Goal: Task Accomplishment & Management: Use online tool/utility

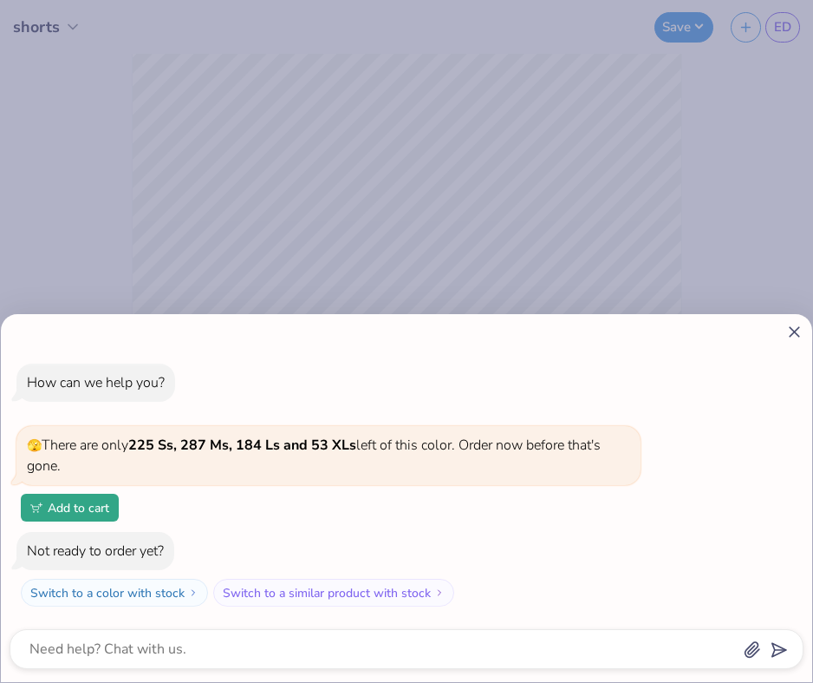
click at [793, 333] on line at bounding box center [795, 332] width 10 height 10
type textarea "x"
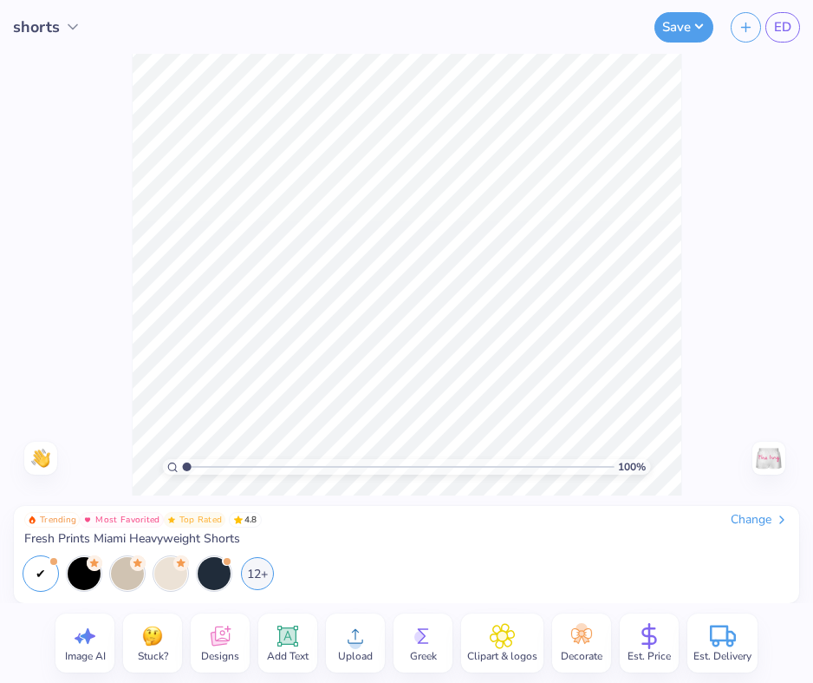
click at [219, 640] on icon at bounding box center [220, 636] width 19 height 20
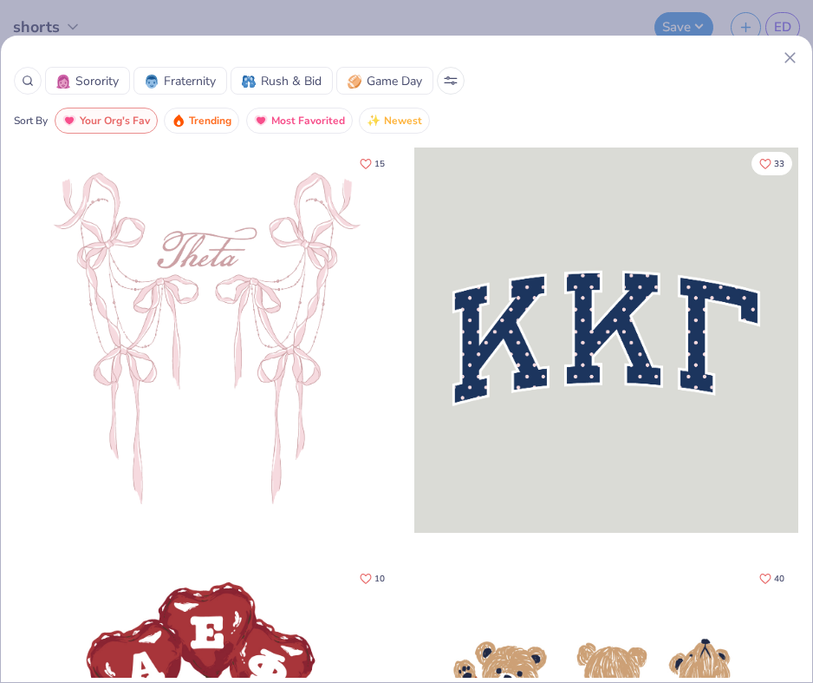
click at [789, 55] on icon at bounding box center [790, 58] width 18 height 18
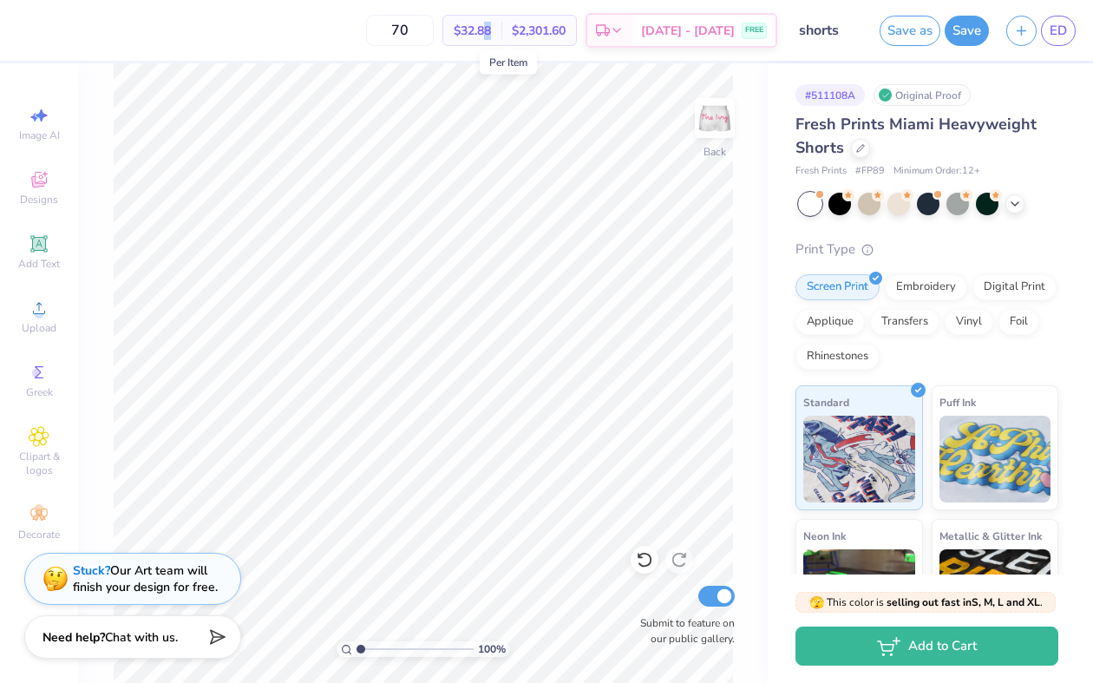
click at [491, 29] on span "$32.88" at bounding box center [472, 31] width 37 height 18
click at [434, 31] on input "70" at bounding box center [400, 30] width 68 height 31
drag, startPoint x: 445, startPoint y: 34, endPoint x: 380, endPoint y: 31, distance: 65.1
click at [380, 31] on div "70 $32.88 Per Item $2,301.60 Total Est. Delivery Sep 6 - 9 FREE" at bounding box center [401, 30] width 751 height 61
type input "55"
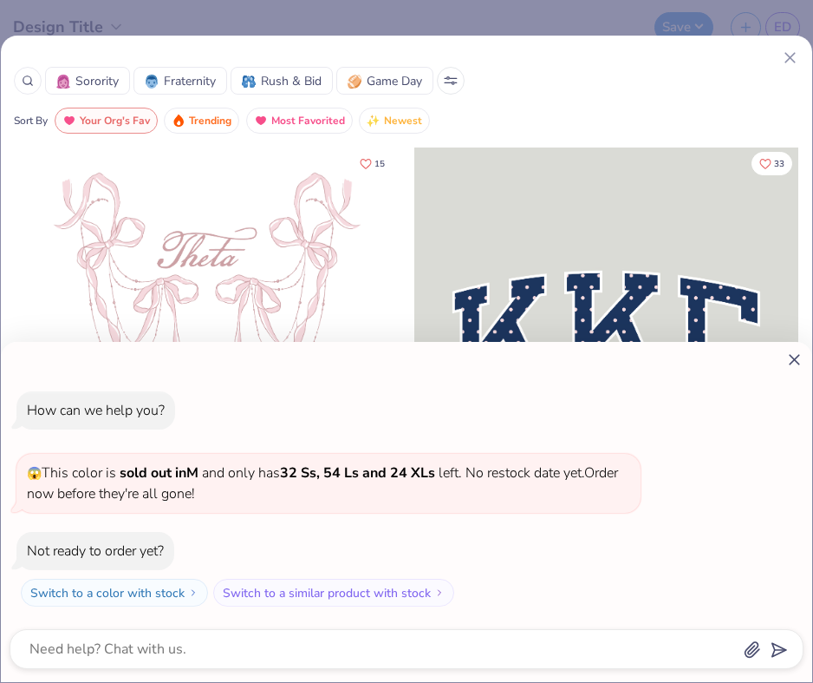
click at [790, 57] on div "How can we help you? 😱 This color is sold out in M and only has 32 Ss, 54 Ls an…" at bounding box center [406, 341] width 813 height 683
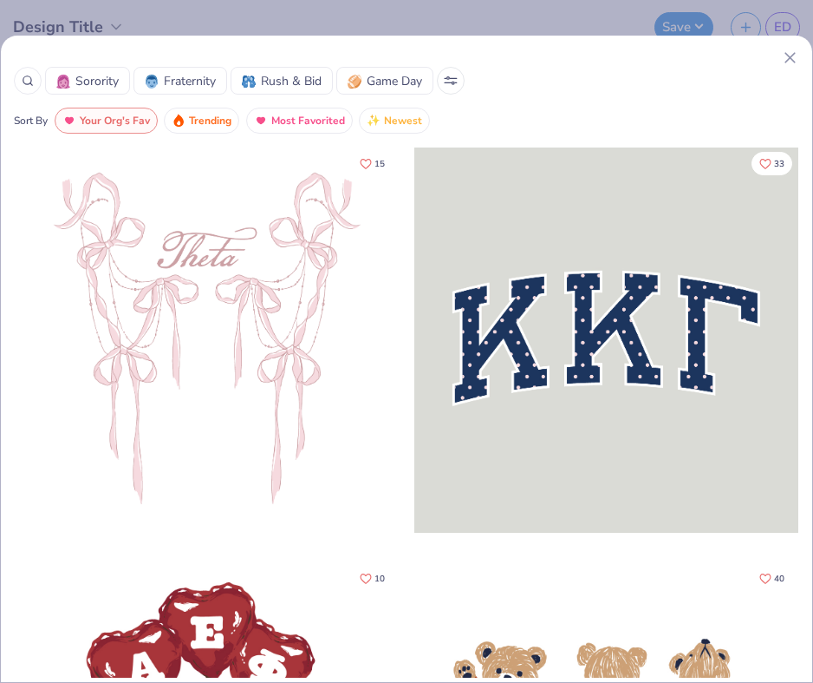
click at [787, 58] on icon at bounding box center [790, 58] width 18 height 18
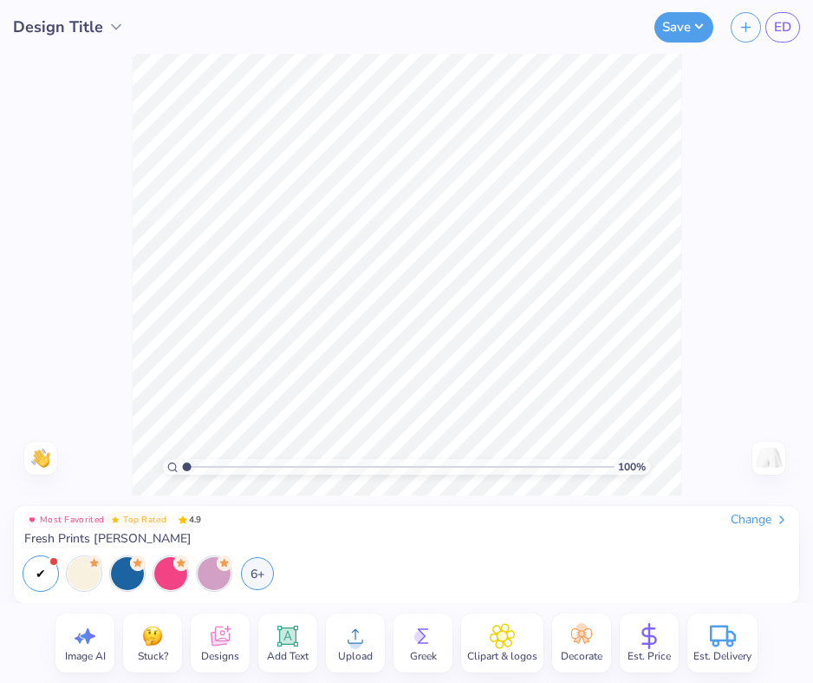
click at [39, 453] on img at bounding box center [40, 457] width 19 height 19
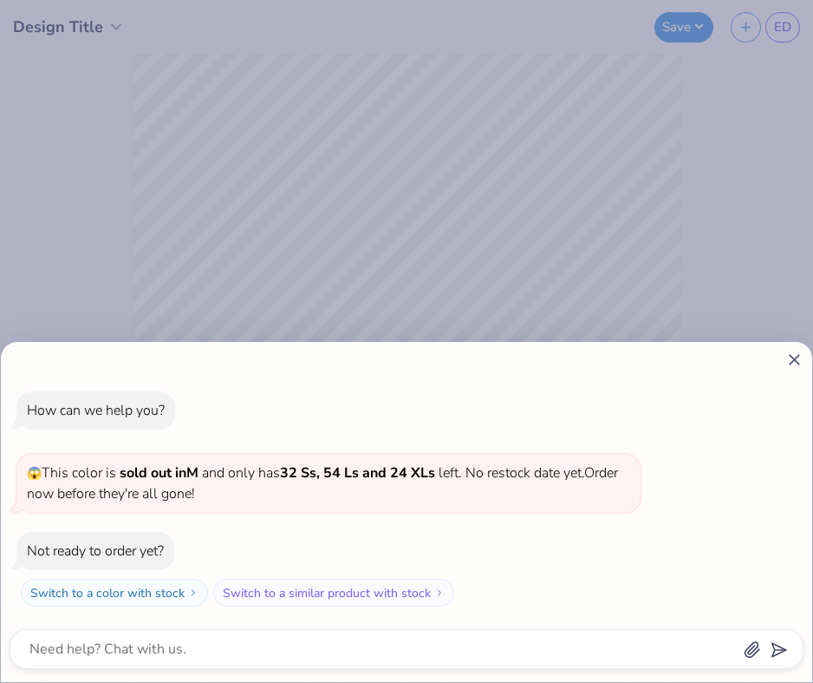
click at [795, 355] on icon at bounding box center [795, 359] width 18 height 18
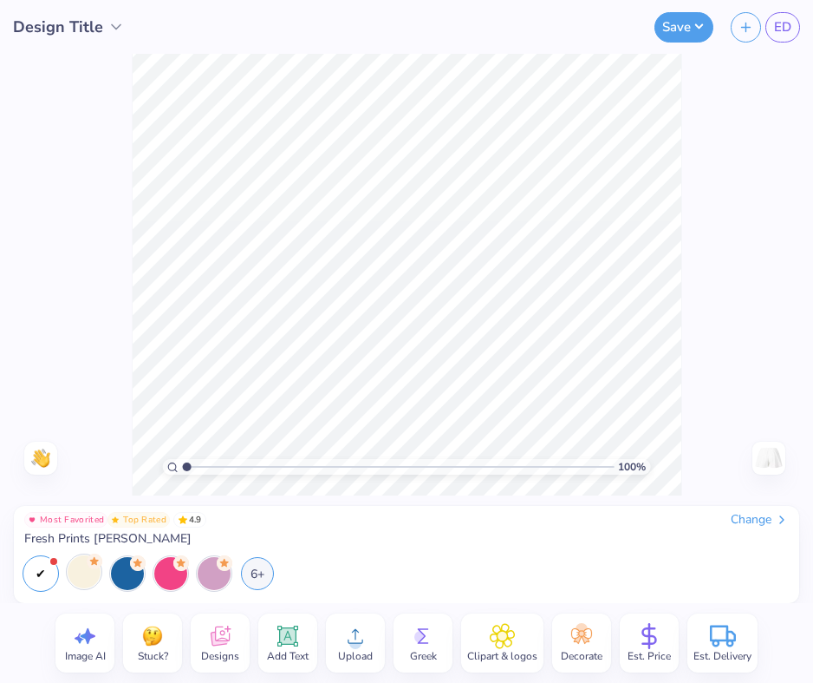
click at [93, 585] on div at bounding box center [84, 571] width 33 height 33
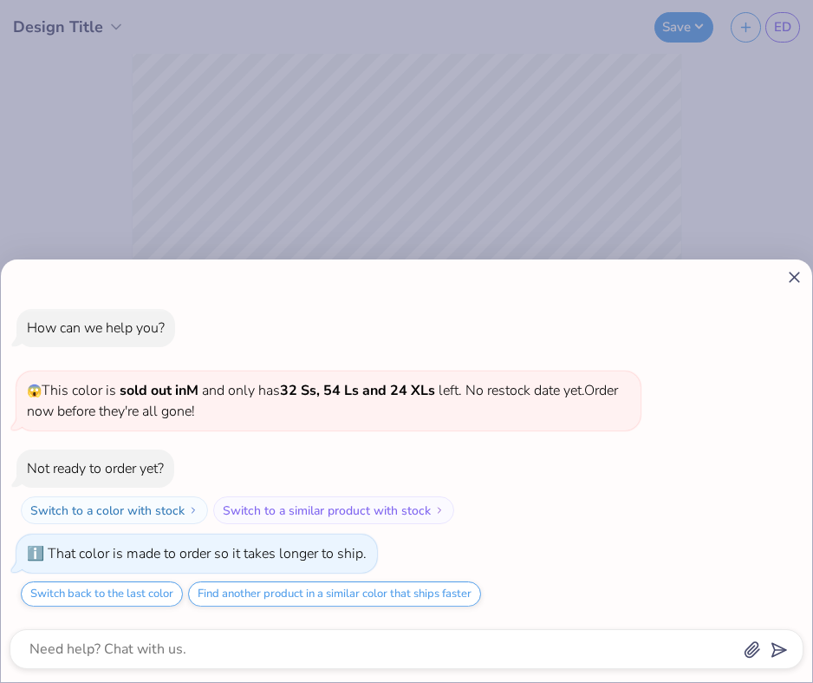
click at [793, 280] on icon at bounding box center [795, 277] width 18 height 18
type textarea "x"
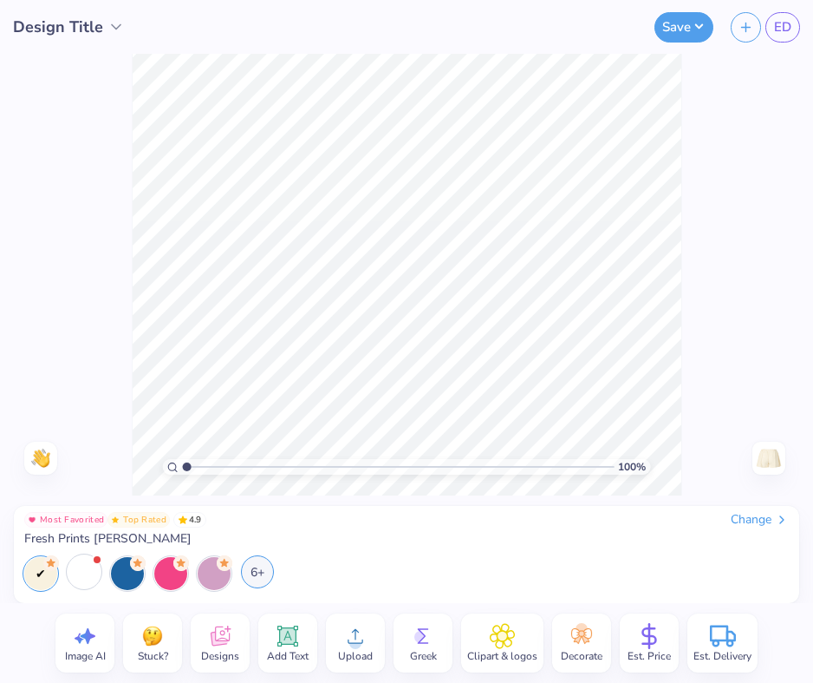
click at [258, 572] on div "6+" at bounding box center [257, 571] width 33 height 33
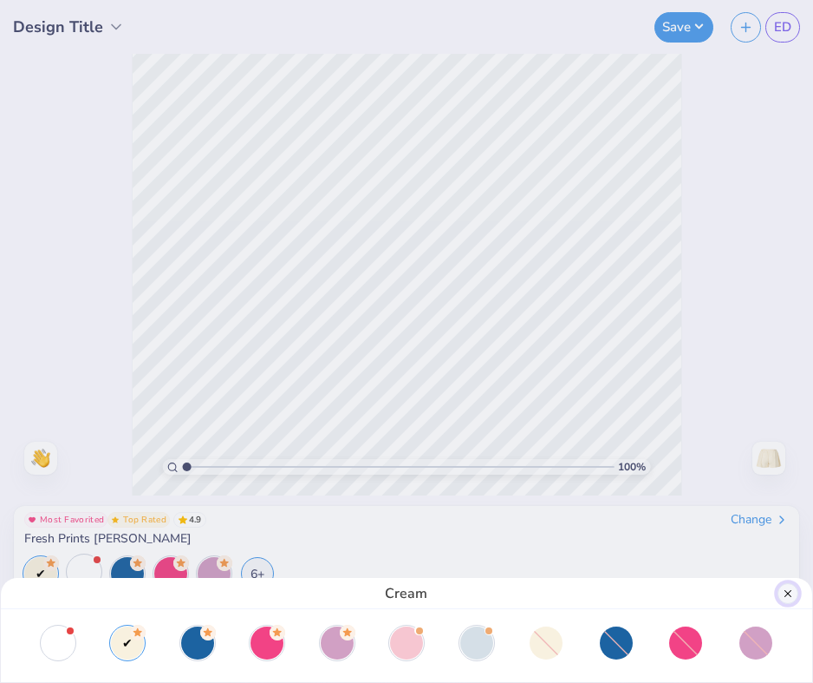
click at [787, 589] on button "Close" at bounding box center [788, 593] width 21 height 21
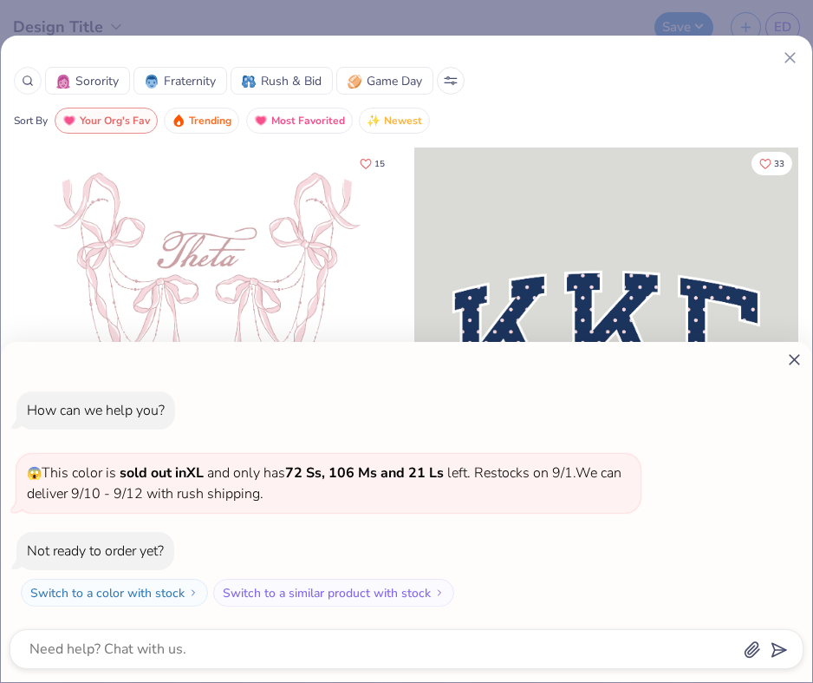
click at [793, 356] on icon at bounding box center [795, 359] width 18 height 18
type textarea "x"
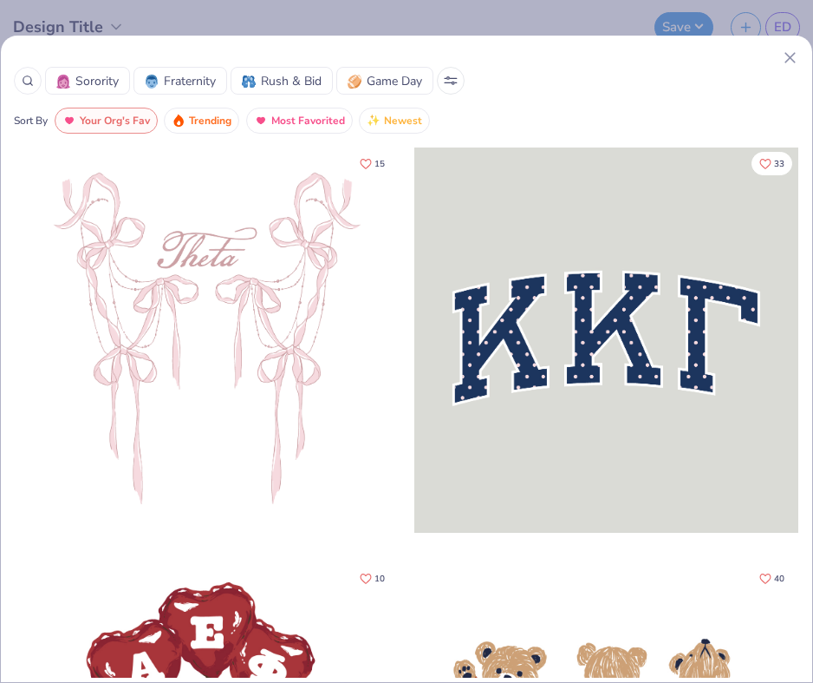
click at [790, 56] on icon at bounding box center [790, 58] width 18 height 18
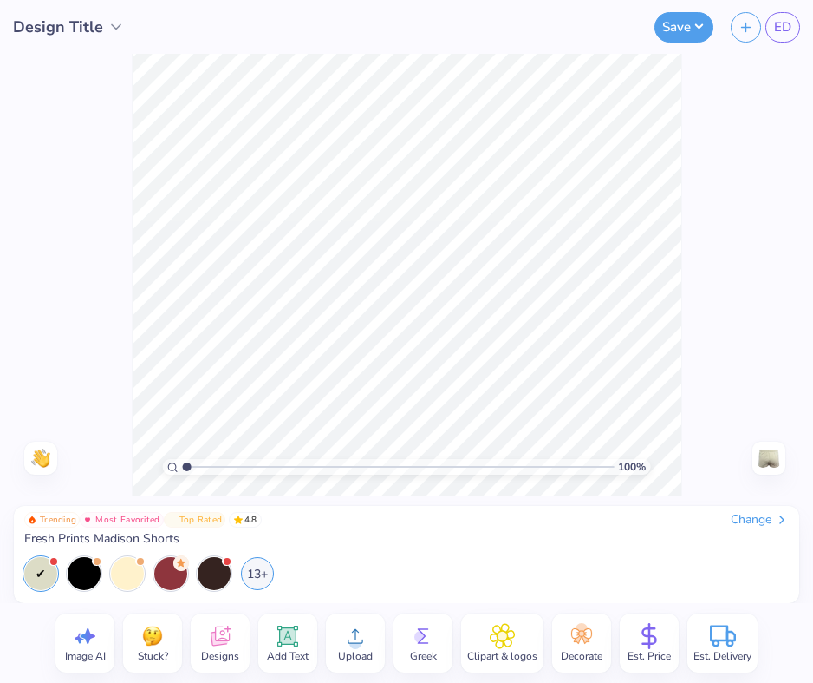
click at [350, 644] on circle at bounding box center [356, 643] width 12 height 12
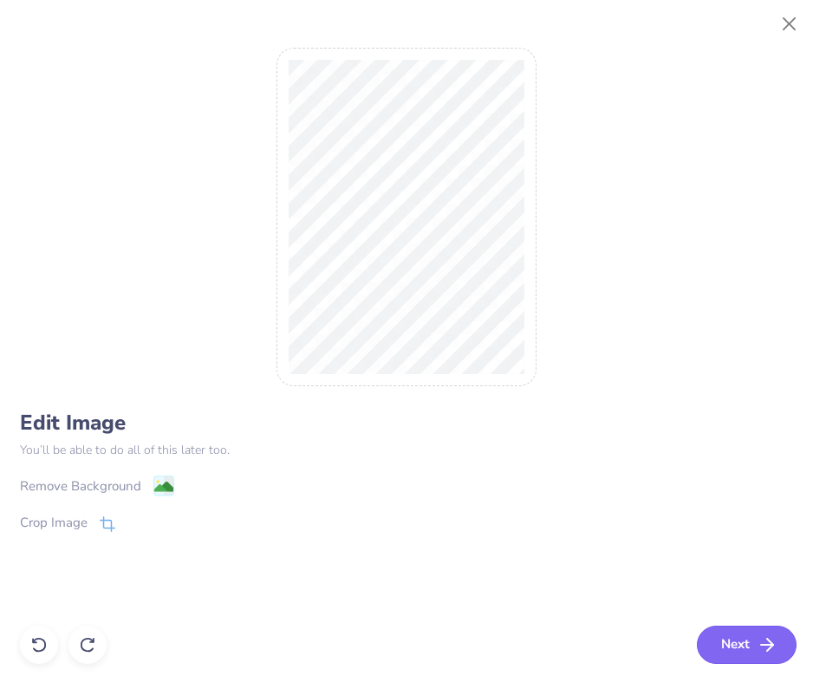
click at [727, 638] on button "Next" at bounding box center [747, 644] width 100 height 38
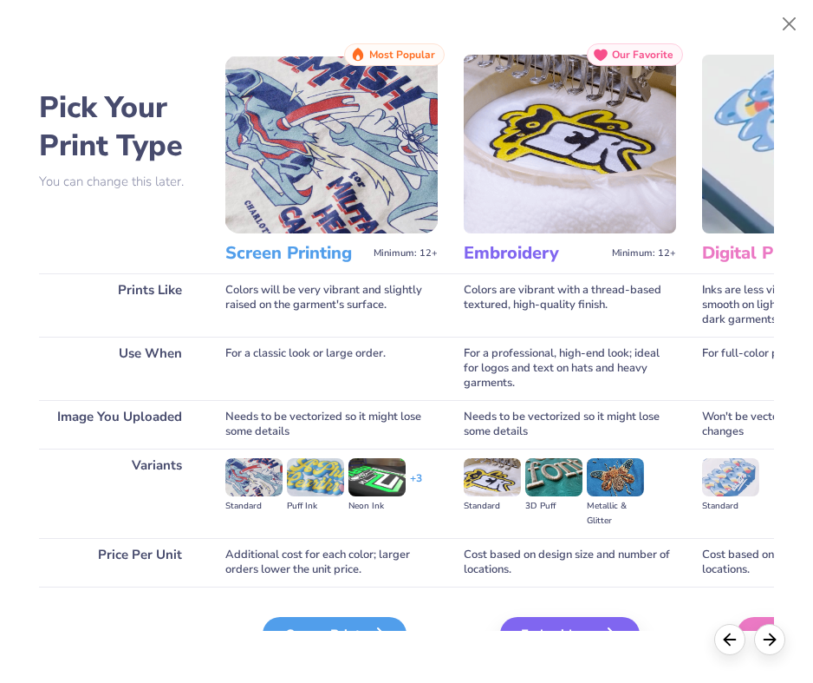
click at [320, 622] on div "Screen Print" at bounding box center [335, 634] width 144 height 35
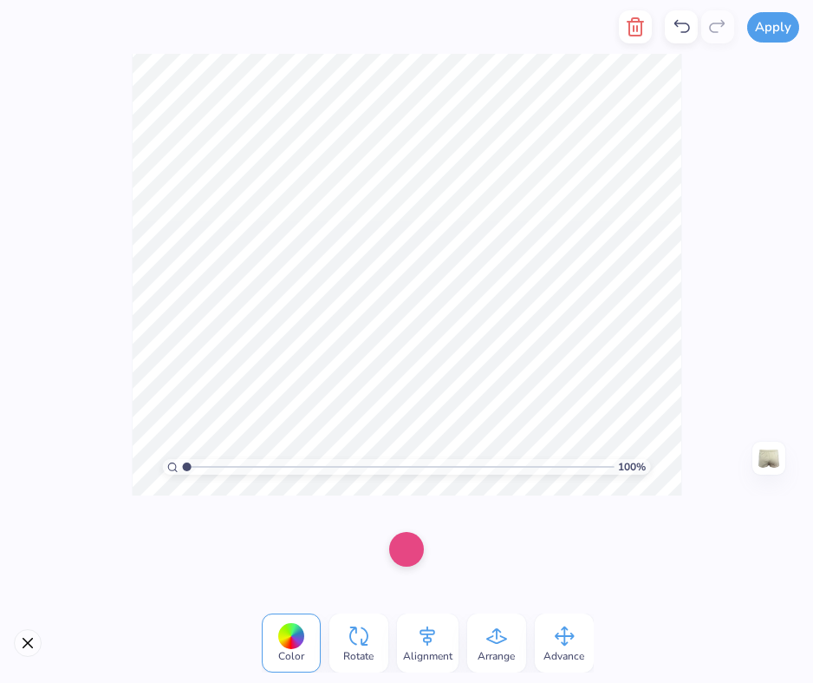
click at [587, 535] on div at bounding box center [406, 549] width 813 height 108
click at [699, 256] on div "100 % Need help? Chat with us. Back" at bounding box center [406, 274] width 813 height 441
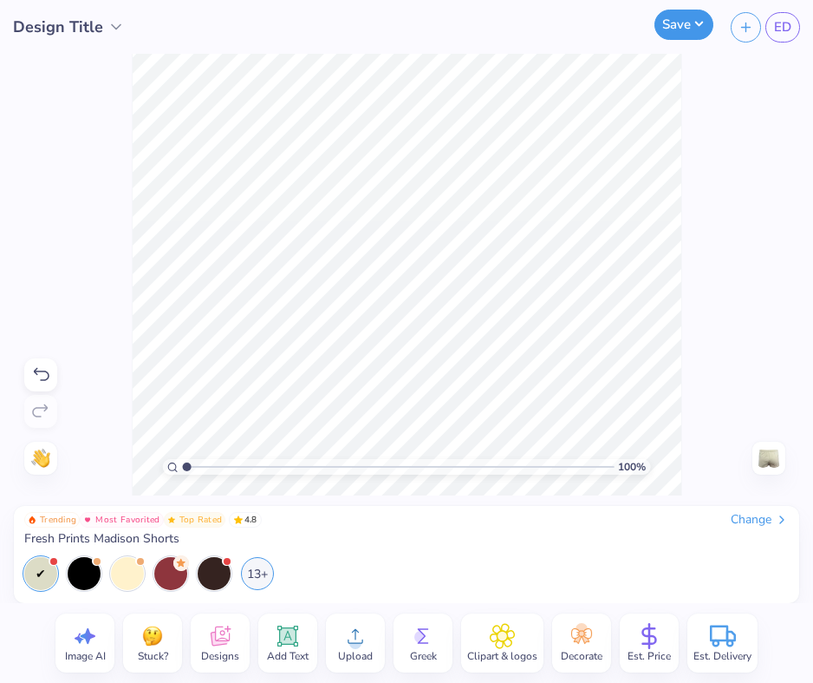
click at [695, 29] on button "Save" at bounding box center [684, 25] width 59 height 30
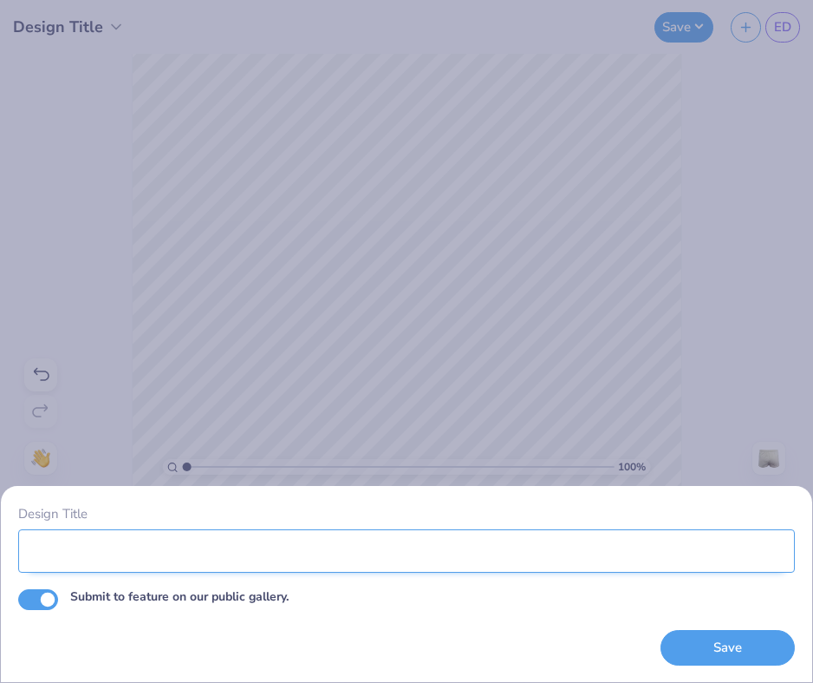
click at [365, 563] on input "Design Title" at bounding box center [406, 550] width 777 height 43
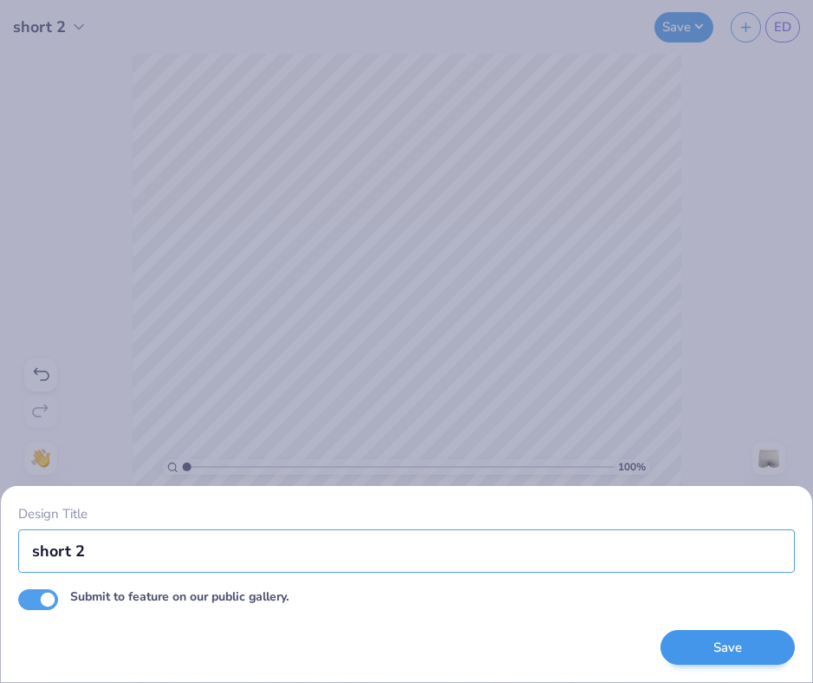
type input "short 2"
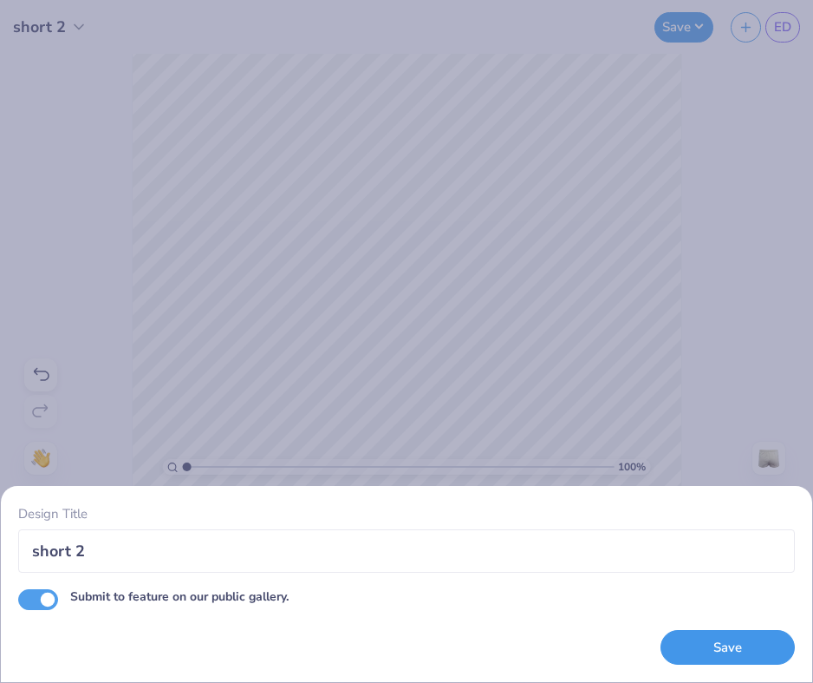
click at [732, 644] on button "Save" at bounding box center [728, 648] width 134 height 36
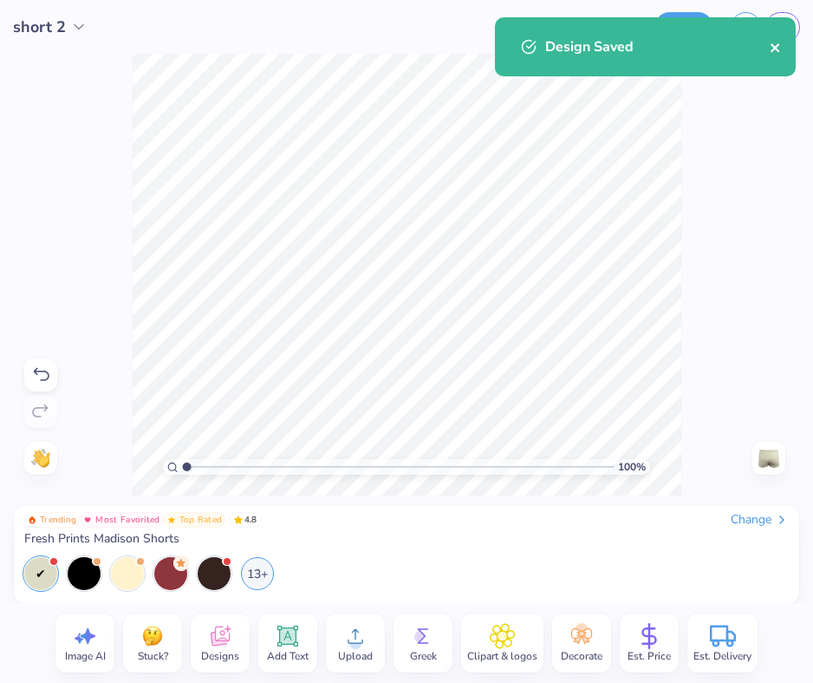
click at [774, 46] on icon "close" at bounding box center [775, 47] width 9 height 9
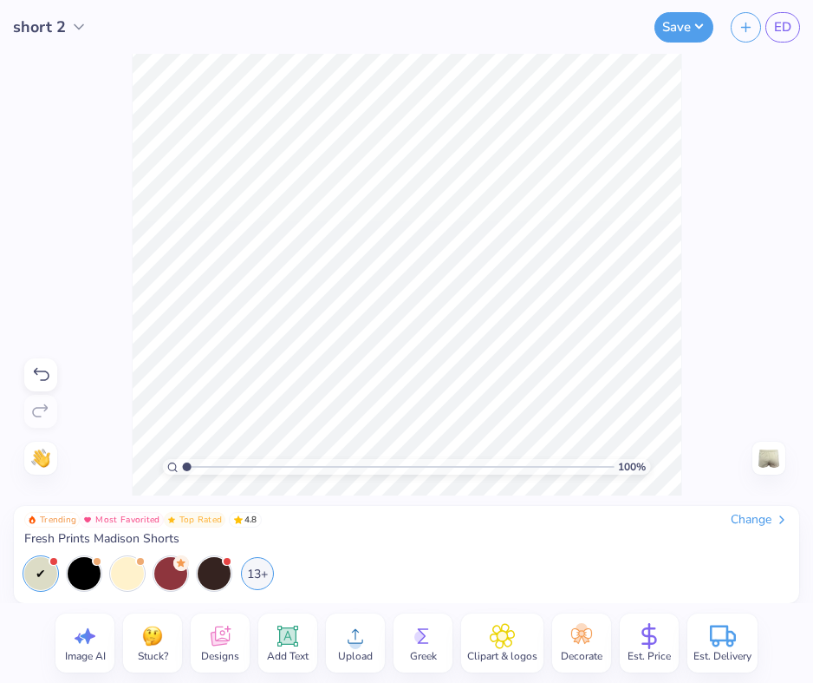
click at [776, 32] on div "short 2 Save ED Image AI Stuck? Designs Add Text Upload Greek Clipart & logos D…" at bounding box center [406, 341] width 813 height 683
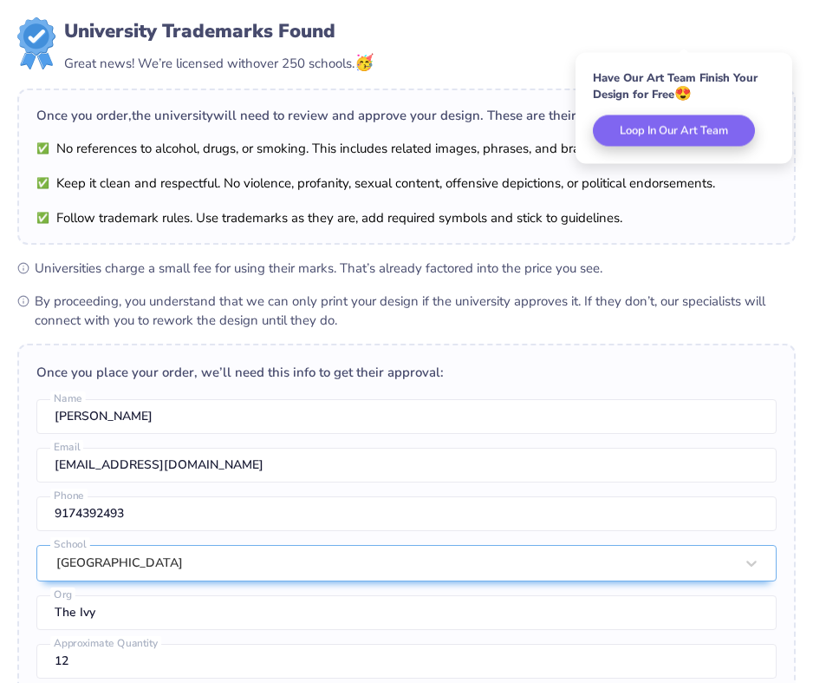
click at [722, 46] on div "University Trademarks Found Great news! We’re licensed with over 250 schools. 🥳" at bounding box center [406, 45] width 779 height 57
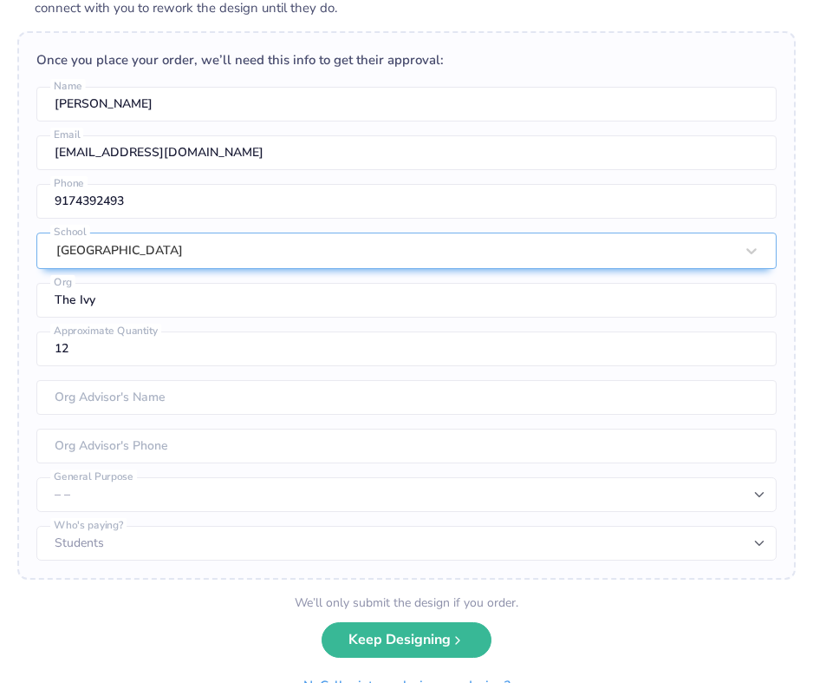
scroll to position [350, 0]
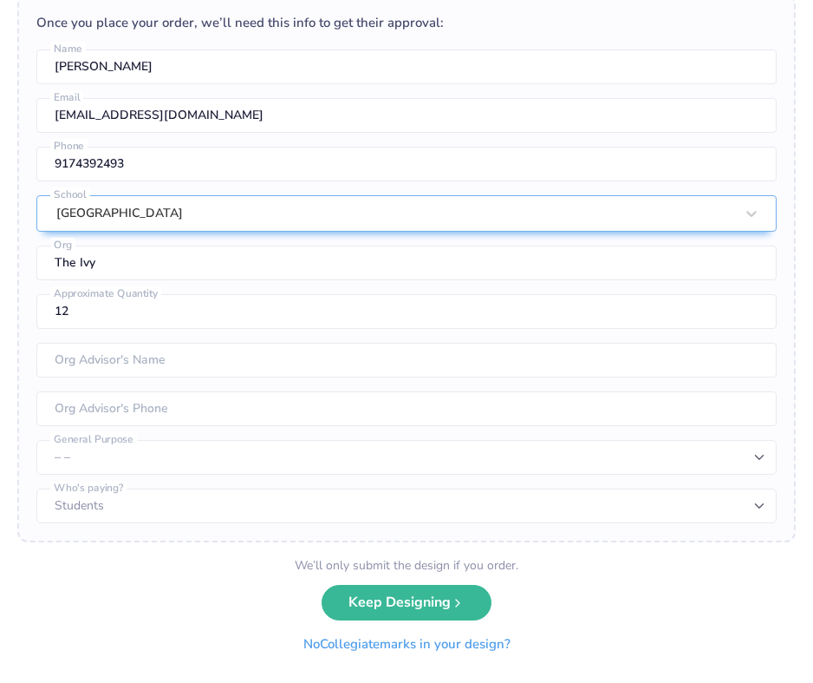
click at [381, 644] on button "No Collegiate marks in your design?" at bounding box center [407, 644] width 237 height 36
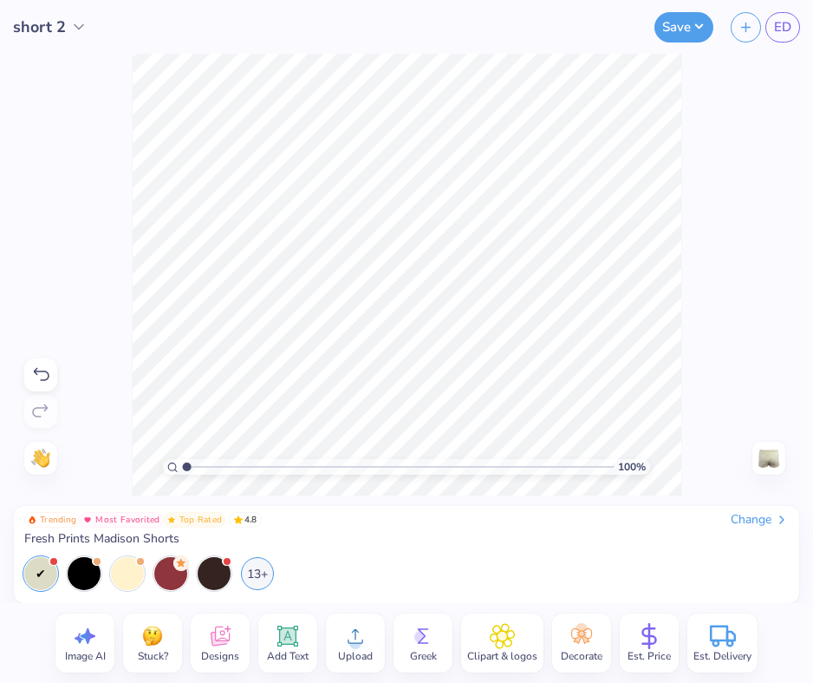
scroll to position [0, 0]
click at [784, 29] on span "ED" at bounding box center [782, 27] width 17 height 20
click at [785, 38] on link "ED" at bounding box center [783, 27] width 35 height 30
click at [783, 27] on span "ED" at bounding box center [782, 27] width 17 height 20
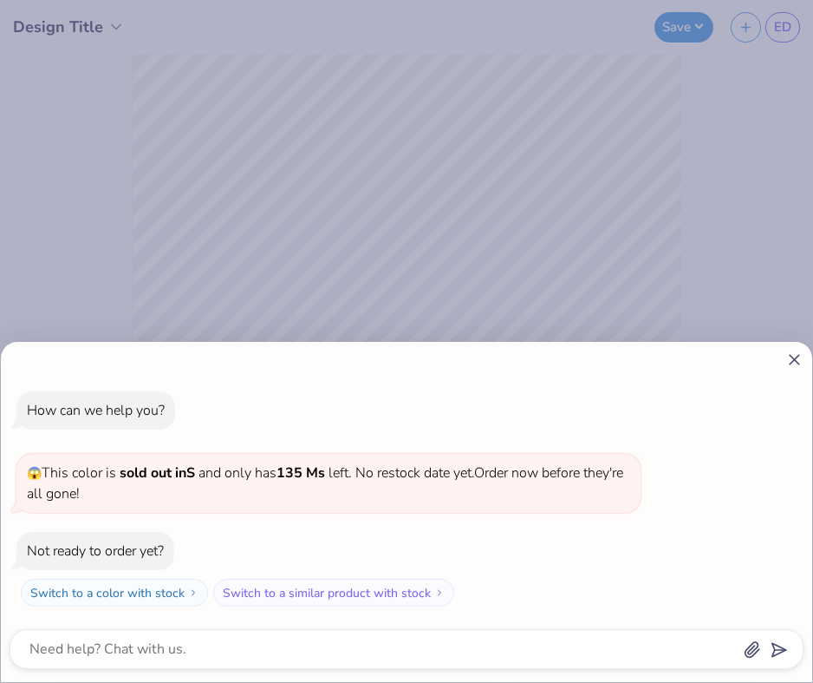
click at [791, 353] on icon at bounding box center [795, 359] width 18 height 18
type textarea "x"
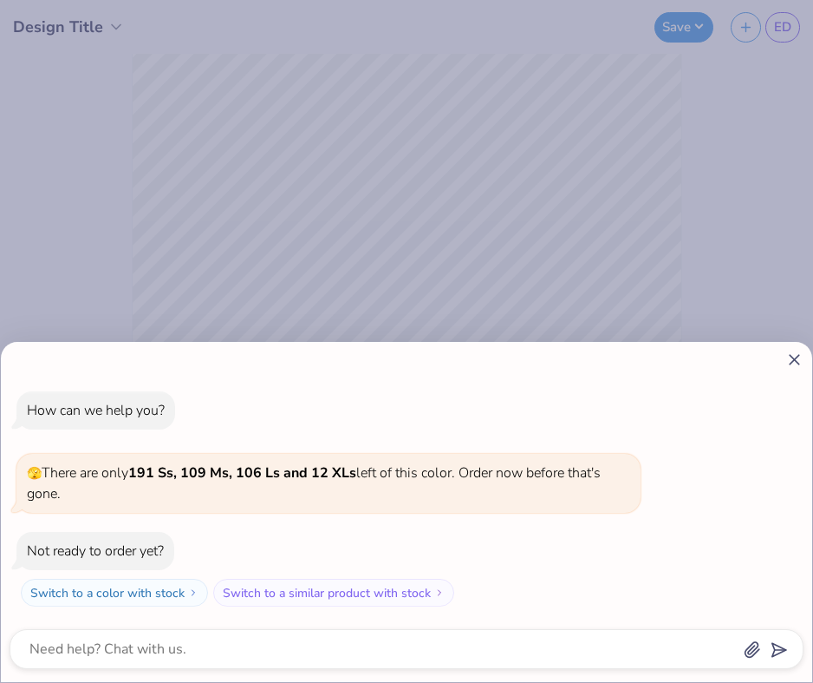
click at [794, 360] on line at bounding box center [795, 360] width 10 height 10
type textarea "x"
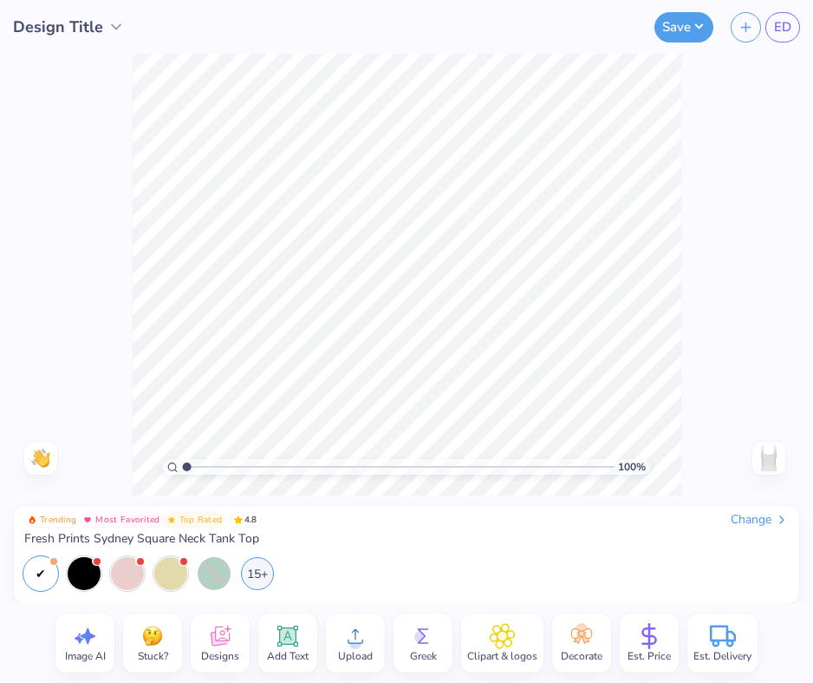
click at [358, 651] on span "Upload" at bounding box center [355, 656] width 35 height 14
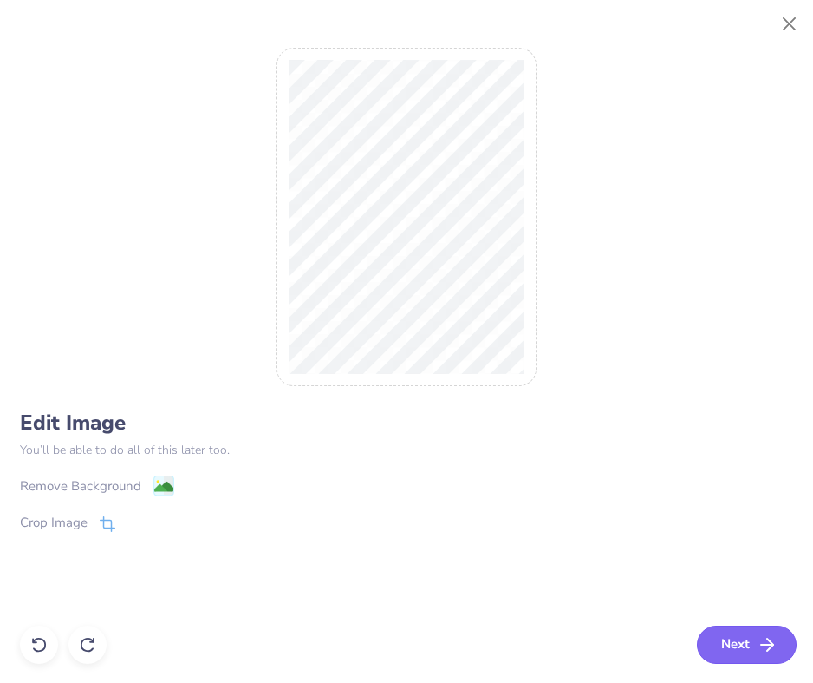
click at [728, 650] on button "Next" at bounding box center [747, 644] width 100 height 38
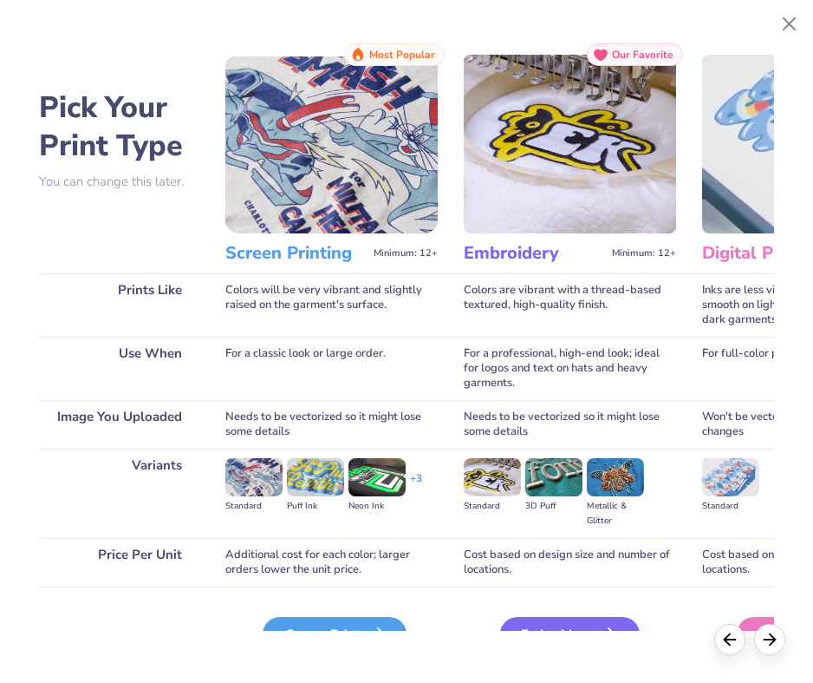
click at [363, 619] on div "Screen Print" at bounding box center [335, 634] width 144 height 35
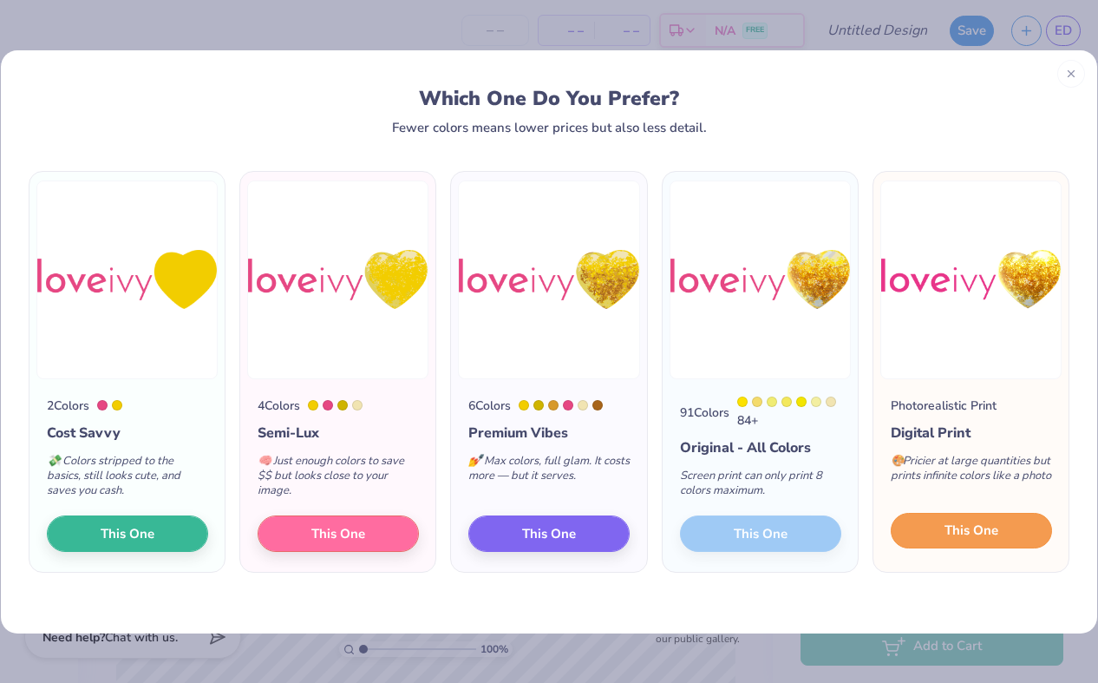
click at [813, 539] on button "This One" at bounding box center [971, 531] width 161 height 36
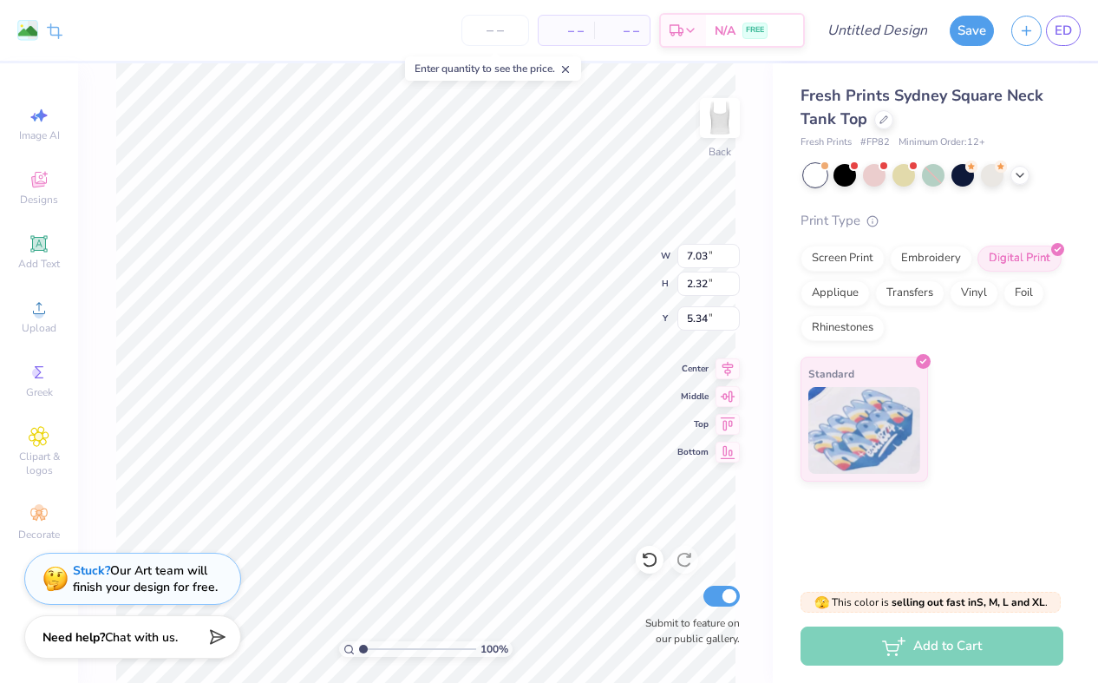
type input "0.50"
click at [572, 30] on span "– –" at bounding box center [566, 31] width 35 height 18
click at [562, 33] on span "– –" at bounding box center [566, 31] width 35 height 18
click at [477, 29] on input "number" at bounding box center [495, 30] width 68 height 31
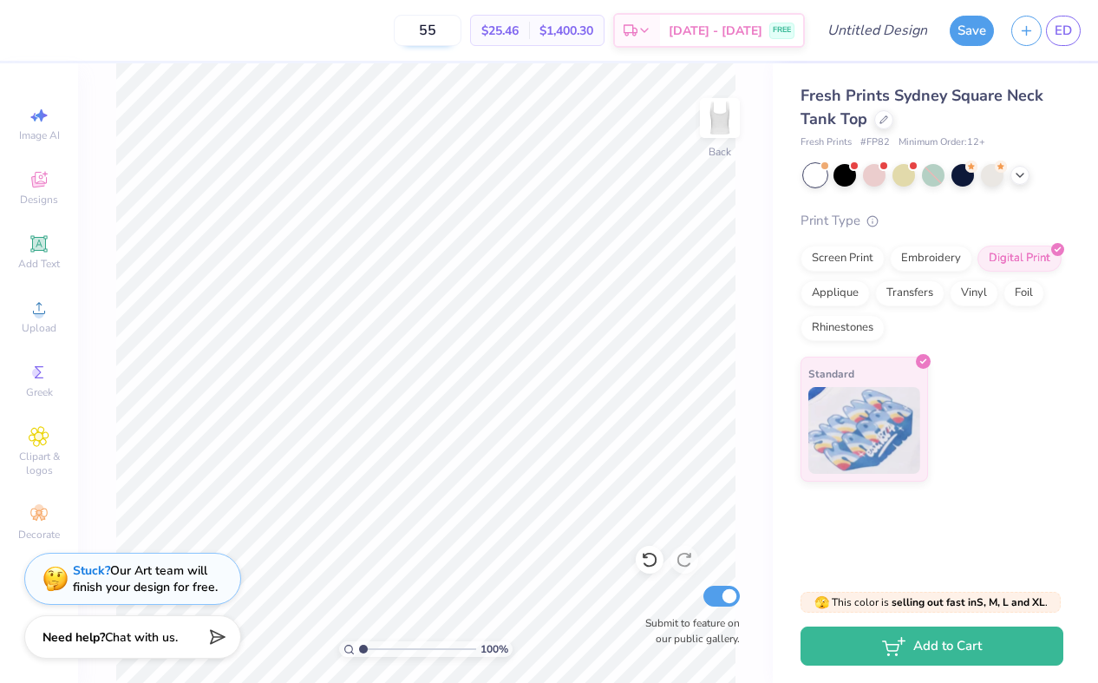
drag, startPoint x: 480, startPoint y: 33, endPoint x: 448, endPoint y: 30, distance: 33.1
click at [448, 31] on input "55" at bounding box center [428, 30] width 68 height 31
drag, startPoint x: 479, startPoint y: 36, endPoint x: 446, endPoint y: 30, distance: 33.5
click at [448, 33] on input "120" at bounding box center [428, 30] width 68 height 31
type input "5"
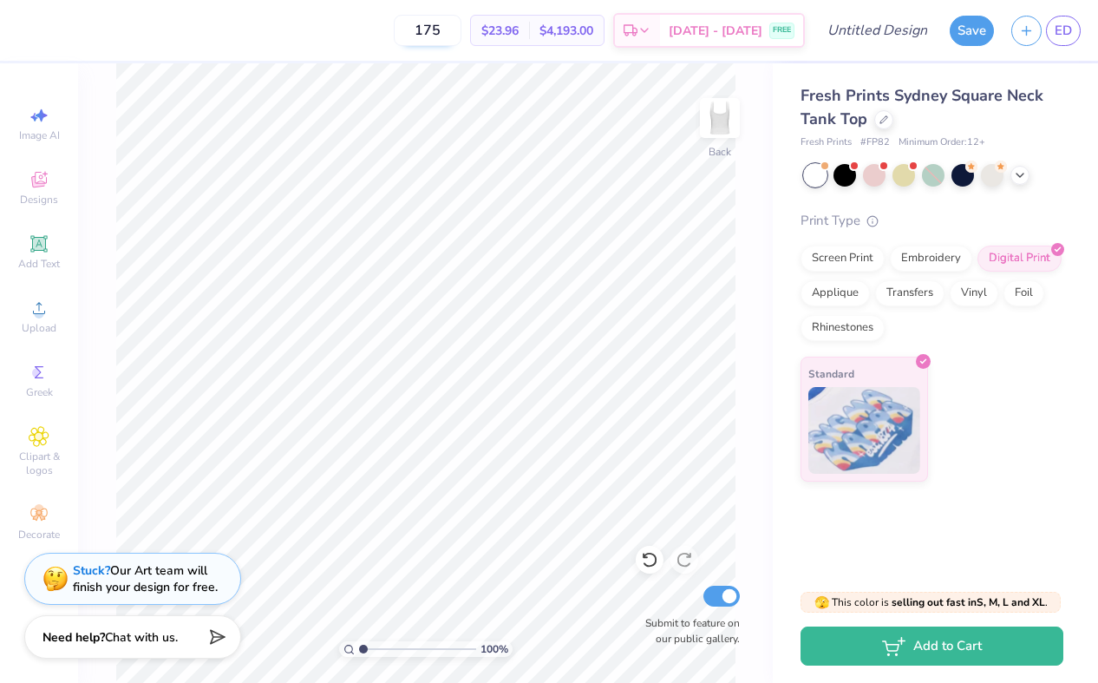
drag, startPoint x: 478, startPoint y: 34, endPoint x: 433, endPoint y: 30, distance: 45.2
click at [433, 30] on input "175" at bounding box center [428, 30] width 68 height 31
type input "55"
click at [813, 31] on input "Design Title" at bounding box center [898, 30] width 85 height 35
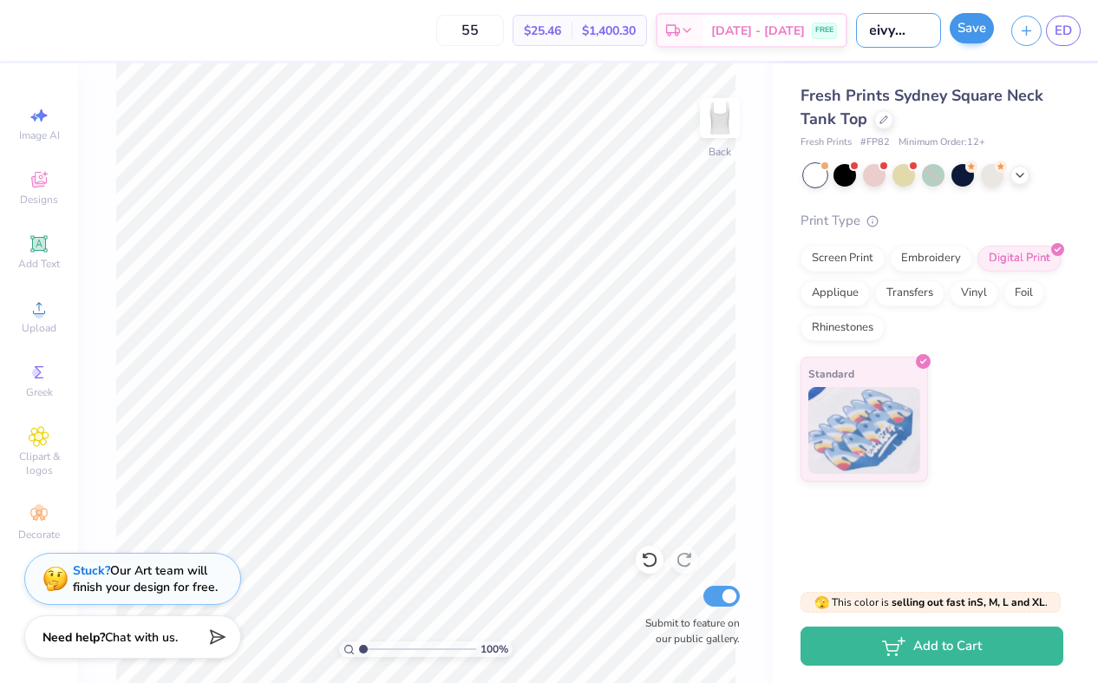
type input "loveivy tank"
click at [813, 34] on button "Save" at bounding box center [972, 28] width 44 height 30
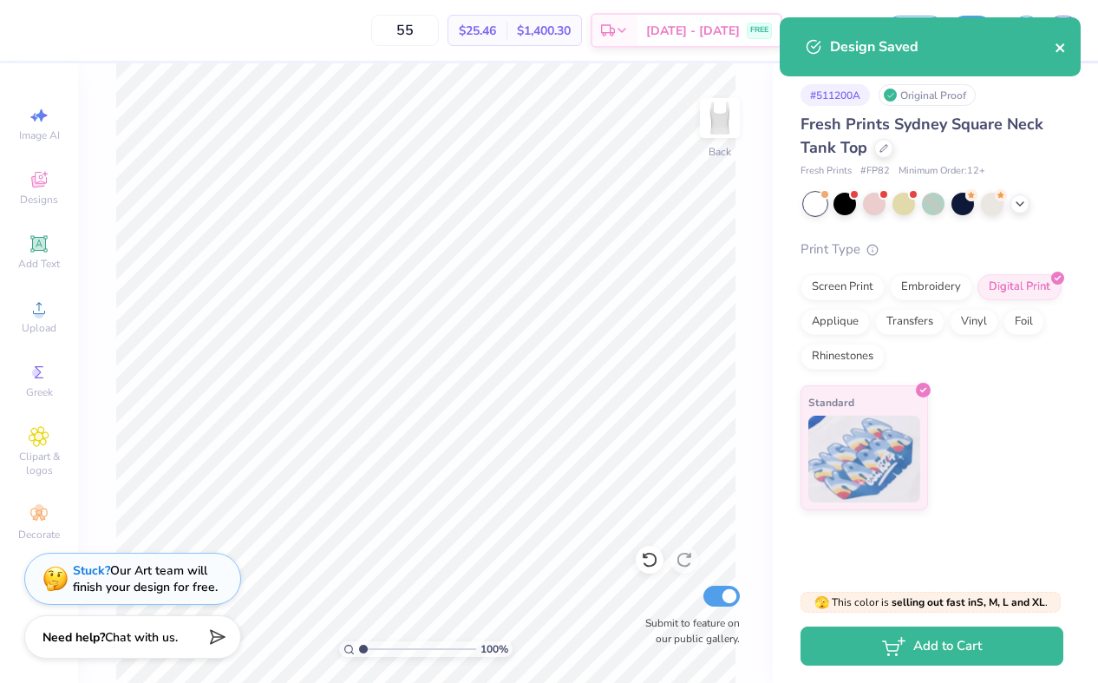
click at [813, 49] on icon "close" at bounding box center [1061, 48] width 12 height 14
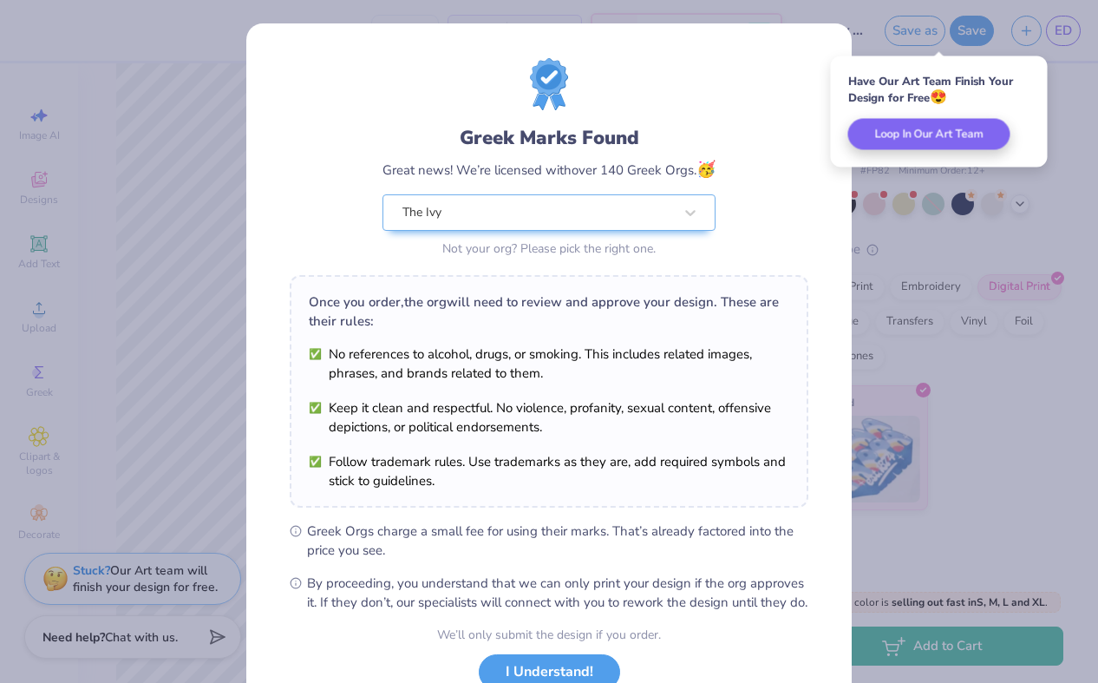
scroll to position [129, 0]
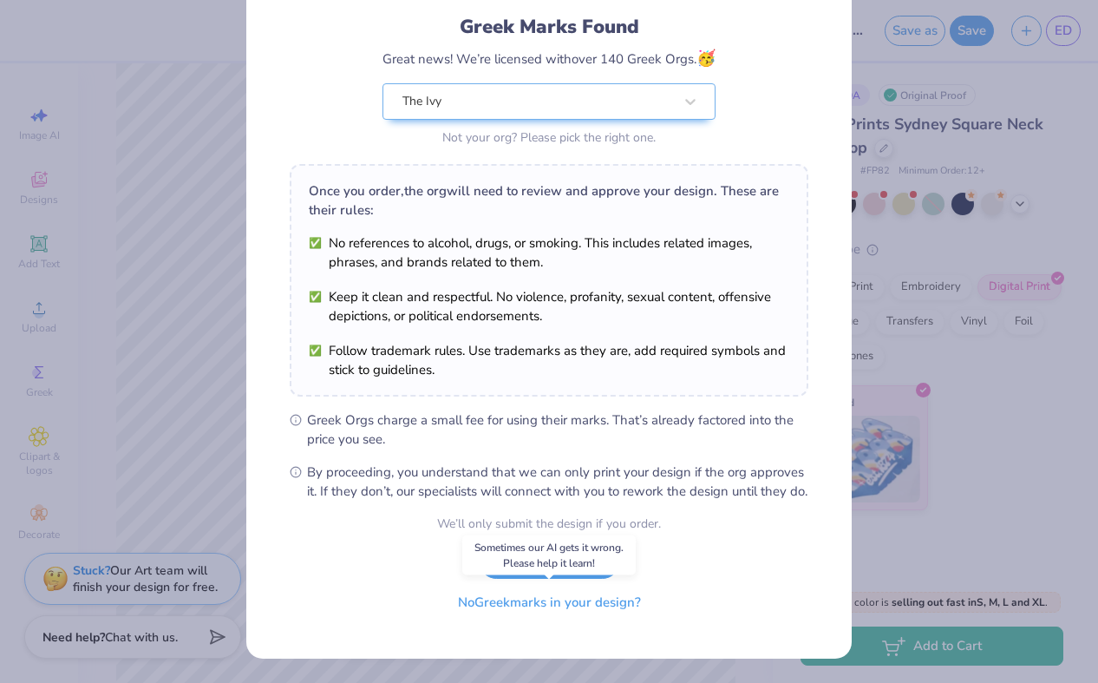
click at [568, 600] on button "No Greek marks in your design?" at bounding box center [549, 603] width 212 height 36
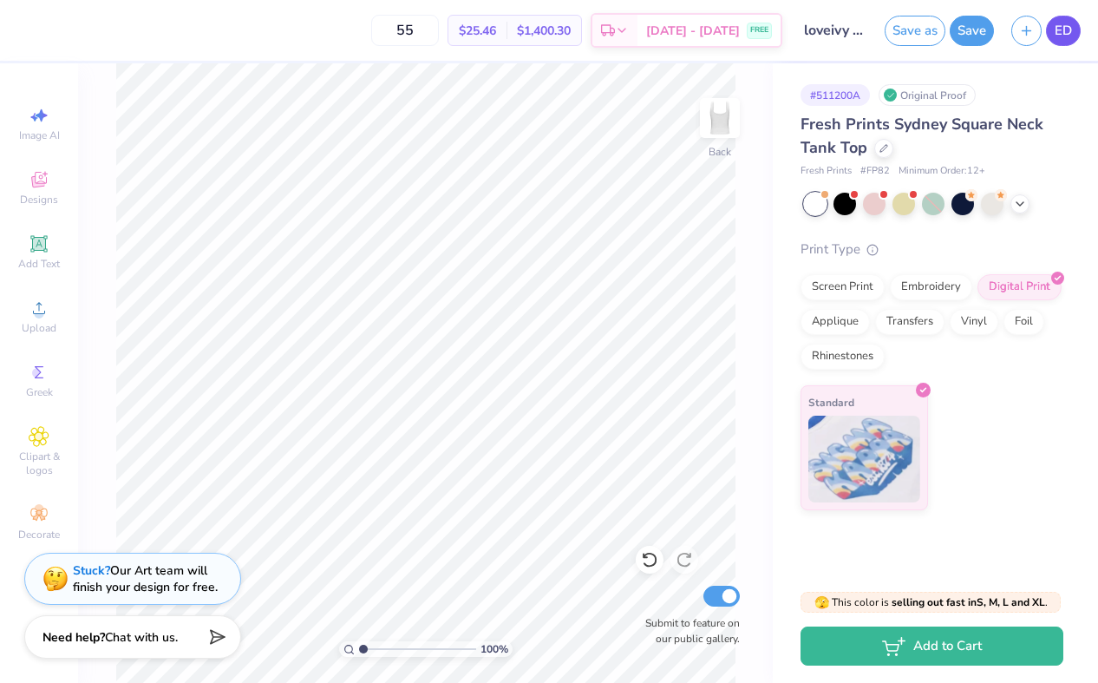
click at [813, 36] on span "ED" at bounding box center [1063, 31] width 17 height 20
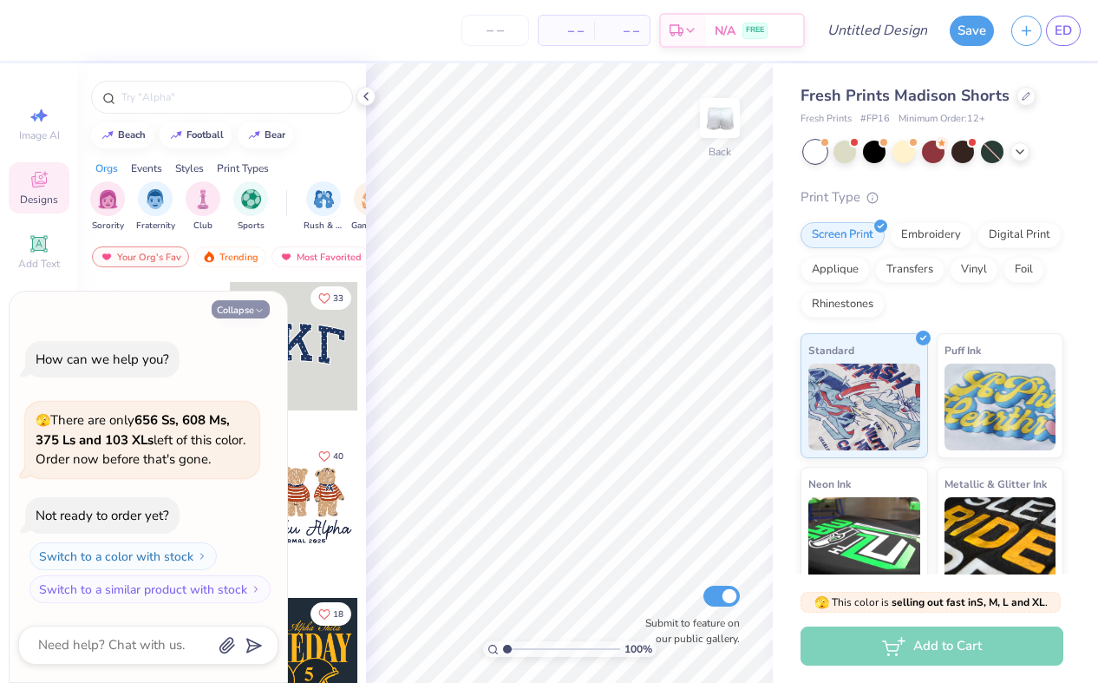
click at [258, 306] on icon "button" at bounding box center [259, 310] width 10 height 10
type textarea "x"
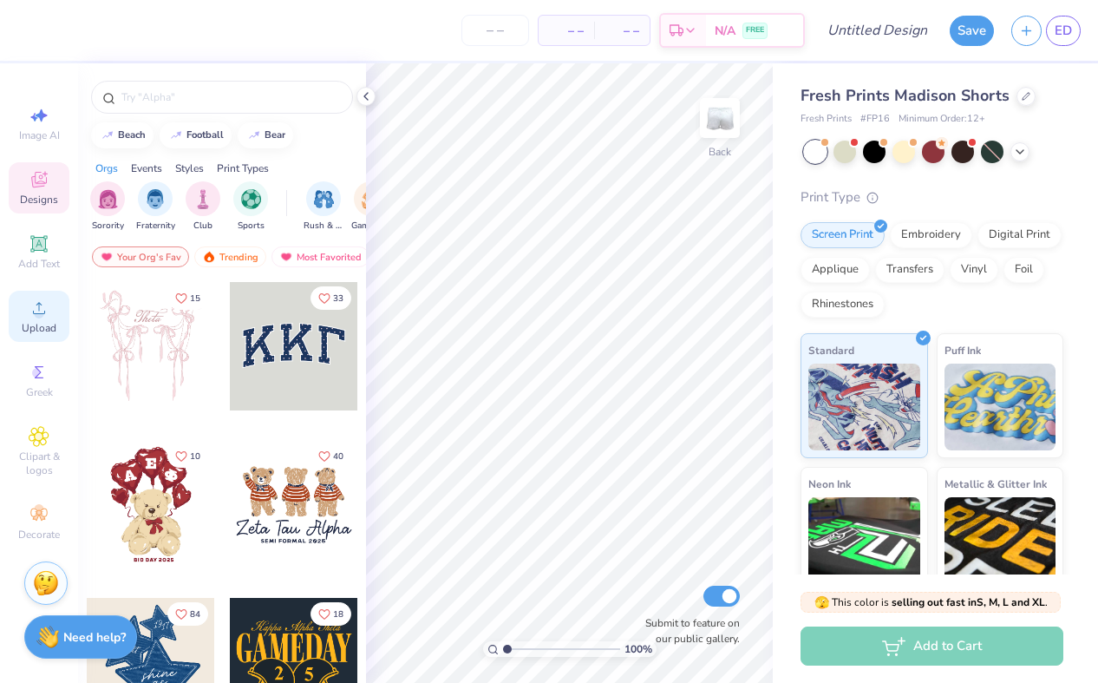
click at [29, 304] on icon at bounding box center [39, 307] width 21 height 21
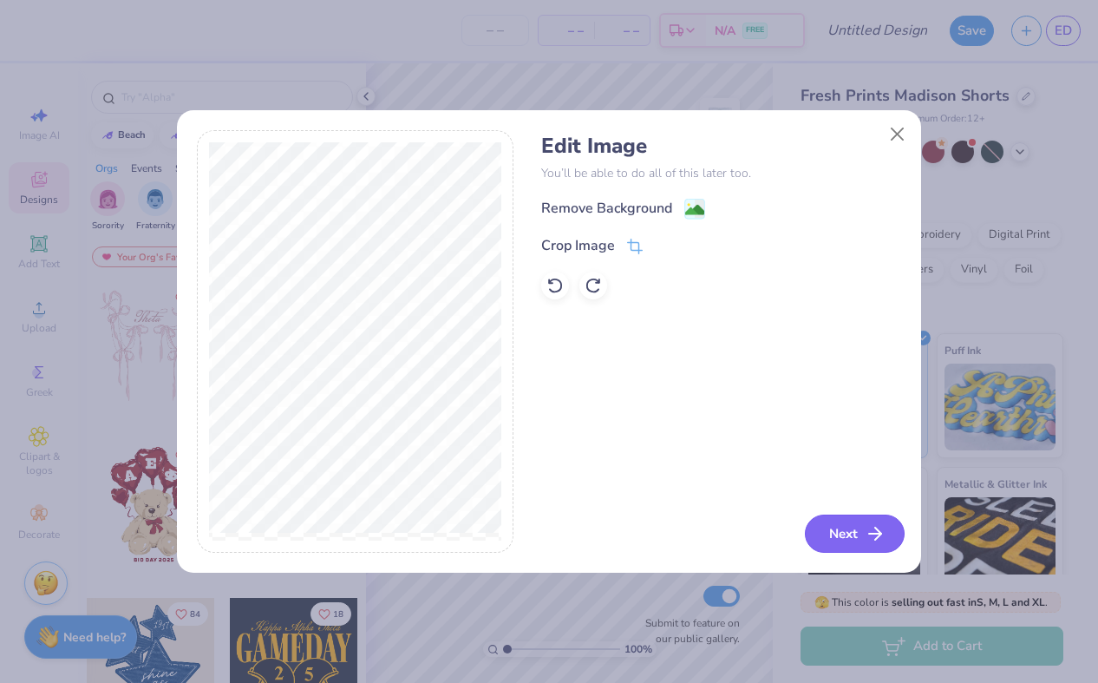
click at [825, 535] on button "Next" at bounding box center [855, 533] width 100 height 38
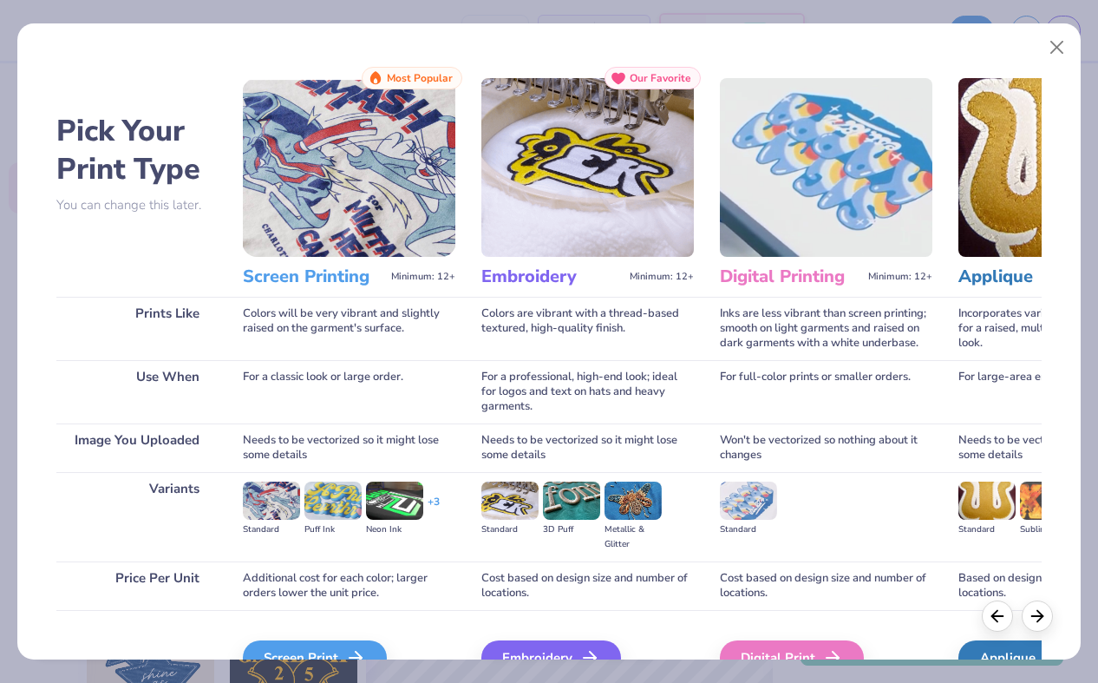
scroll to position [95, 0]
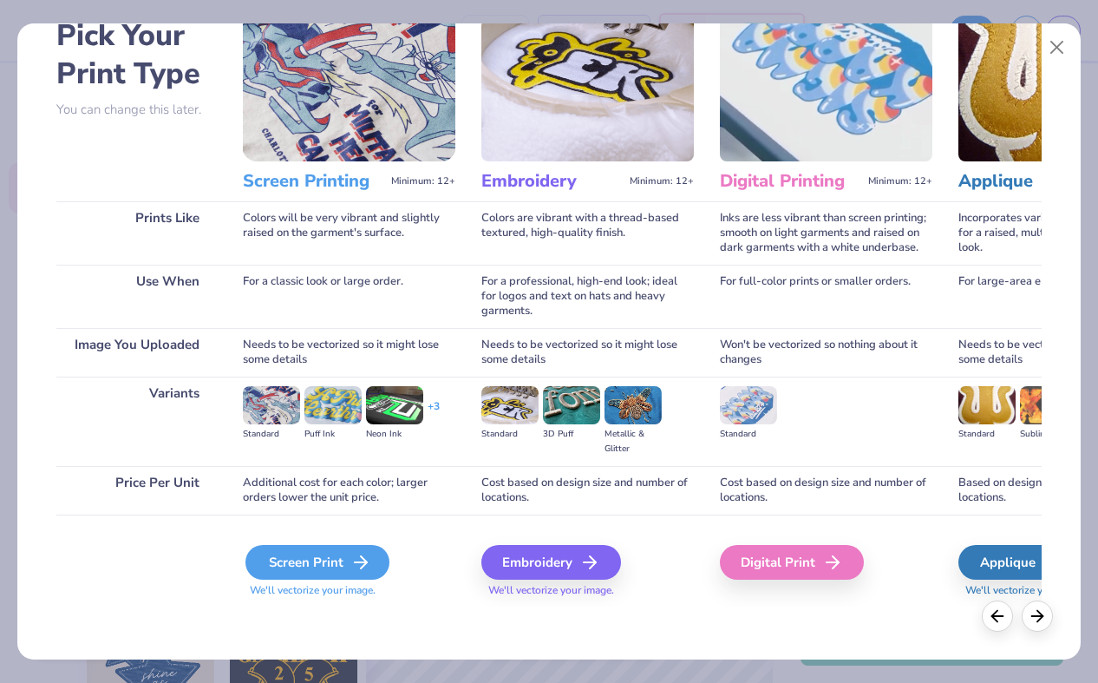
click at [321, 566] on div "Screen Print" at bounding box center [317, 562] width 144 height 35
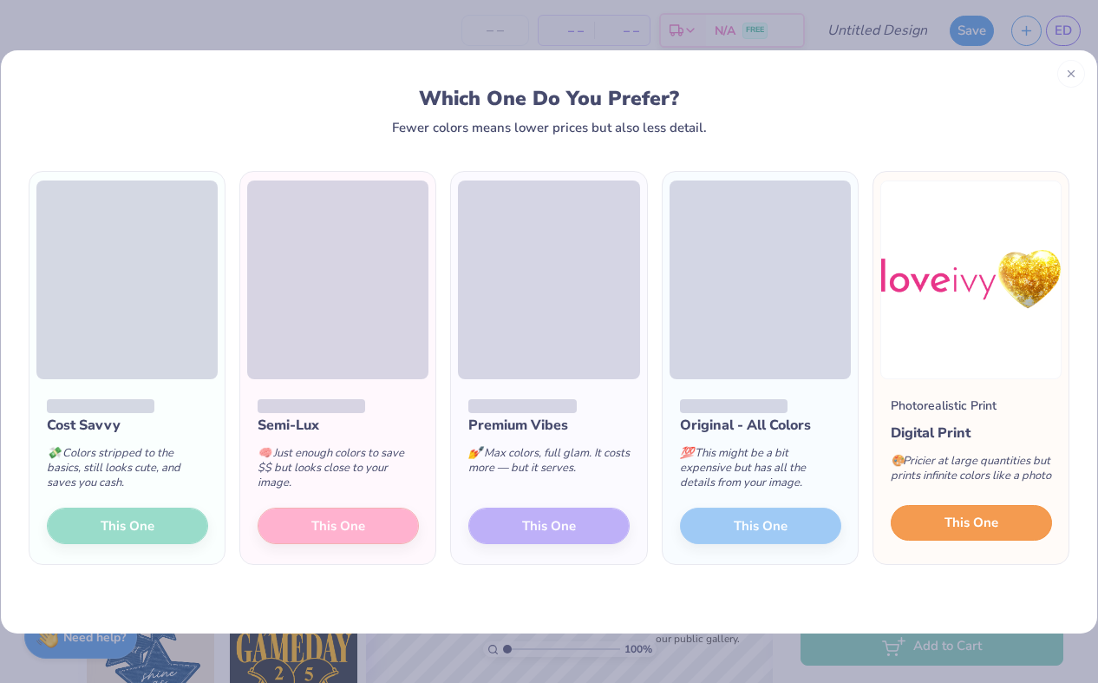
click at [957, 526] on span "This One" at bounding box center [971, 523] width 54 height 20
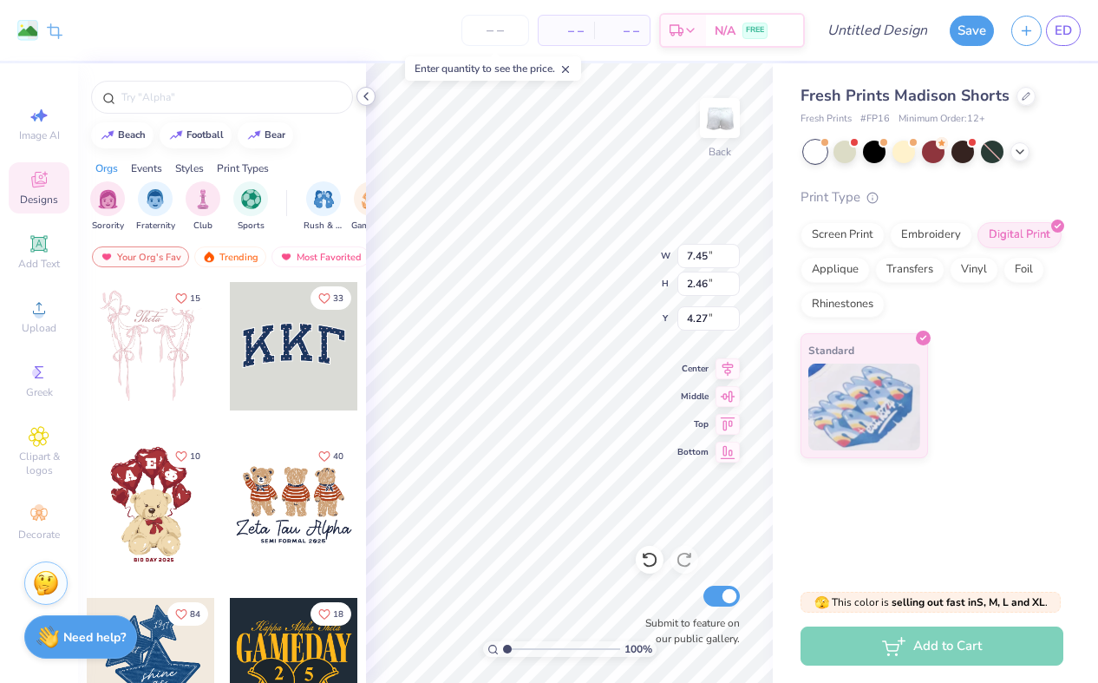
click at [368, 93] on polyline at bounding box center [365, 96] width 3 height 7
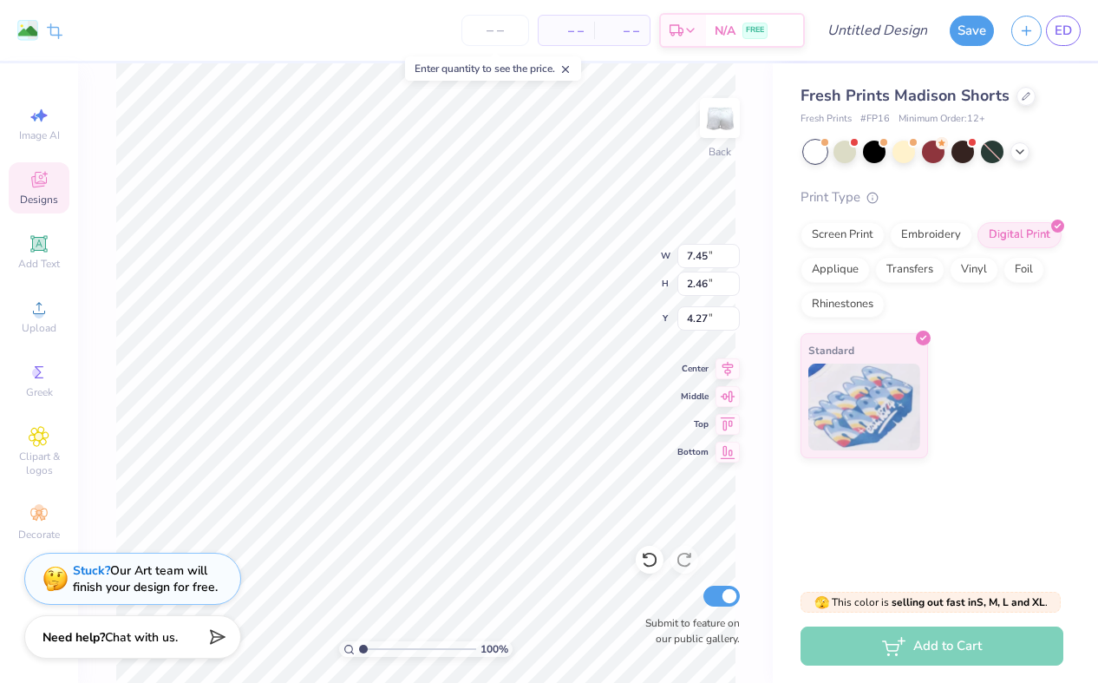
type input "5.50"
type input "5.04"
type input "1.66"
type input "6.58"
click at [749, 186] on div "100 % Back W 5.04 5.04 " H 1.66 1.66 " Y 6.58 6.58 " Center Middle Top Bottom S…" at bounding box center [425, 372] width 695 height 619
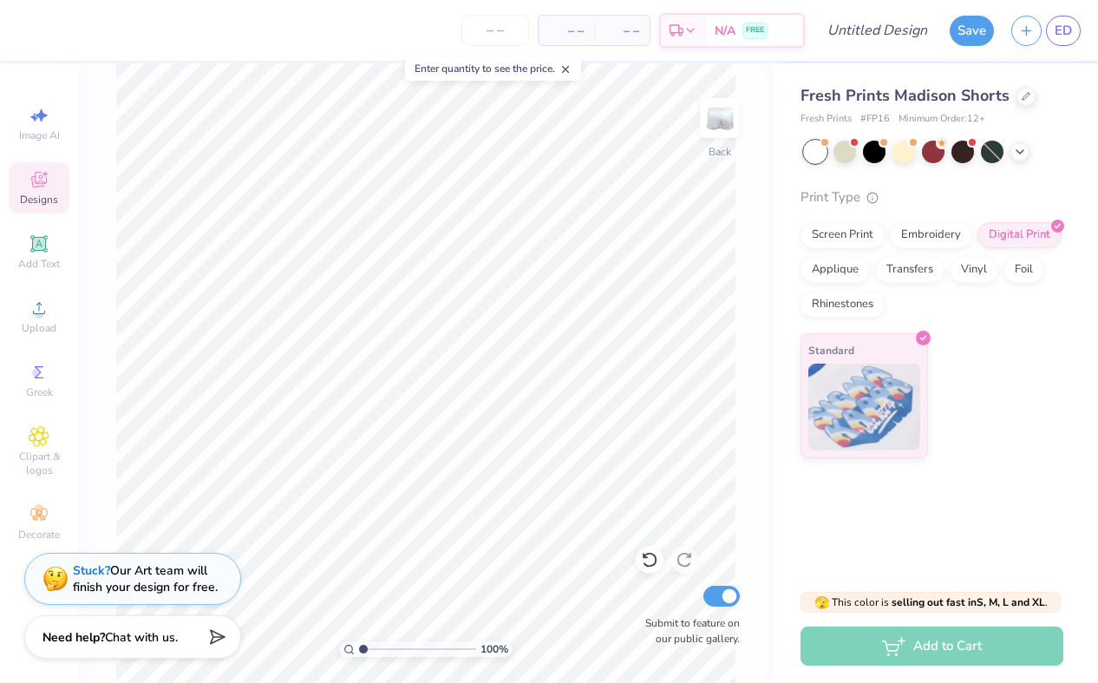
click at [747, 289] on div "100 % Back Submit to feature on our public gallery." at bounding box center [425, 372] width 695 height 619
click at [499, 37] on input "number" at bounding box center [495, 30] width 68 height 31
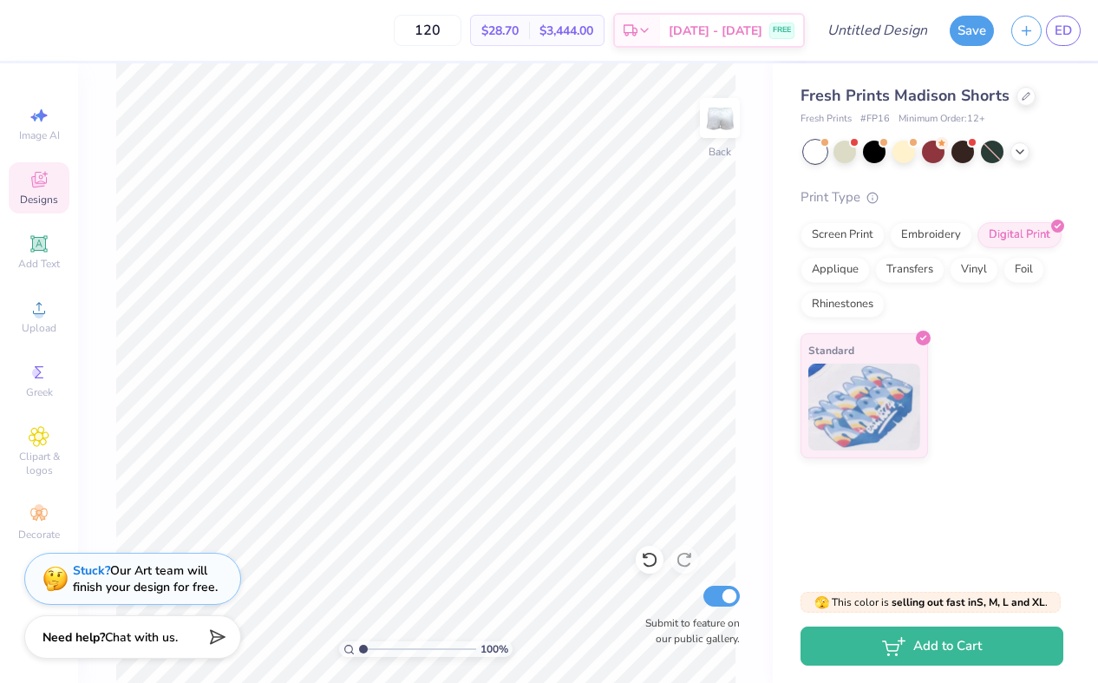
drag, startPoint x: 476, startPoint y: 29, endPoint x: 428, endPoint y: 24, distance: 48.8
click at [428, 25] on div "120 $28.70 Per Item $3,444.00 Total Est. Delivery [DATE] - [DATE] FREE" at bounding box center [415, 30] width 779 height 61
type input "175"
click at [715, 134] on img at bounding box center [719, 117] width 69 height 69
click at [856, 24] on input "Design Title" at bounding box center [898, 30] width 85 height 35
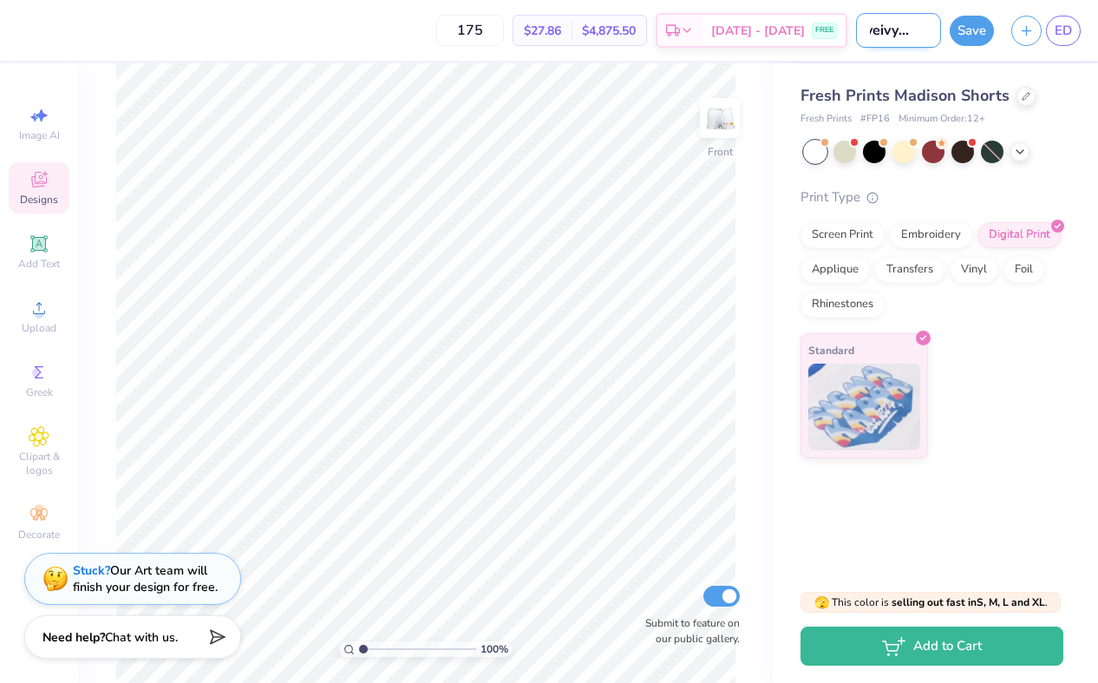
scroll to position [0, 29]
type input "loveivyshorts"
click at [970, 34] on button "Save" at bounding box center [972, 31] width 44 height 30
